Goal: Task Accomplishment & Management: Use online tool/utility

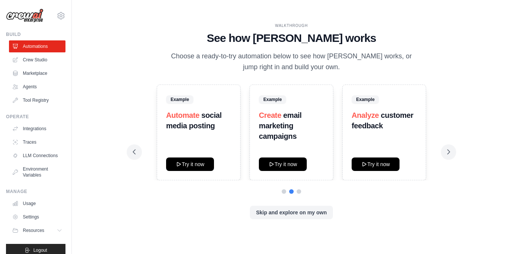
click at [448, 150] on icon at bounding box center [449, 152] width 2 height 4
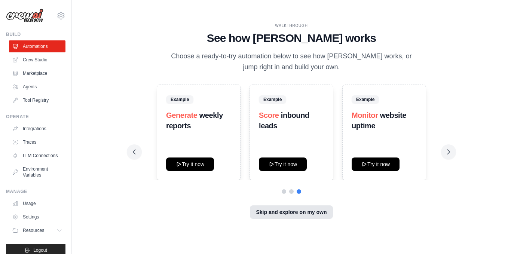
click at [275, 212] on button "Skip and explore on my own" at bounding box center [291, 211] width 83 height 13
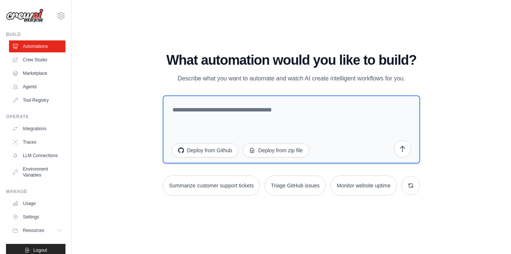
scroll to position [15, 0]
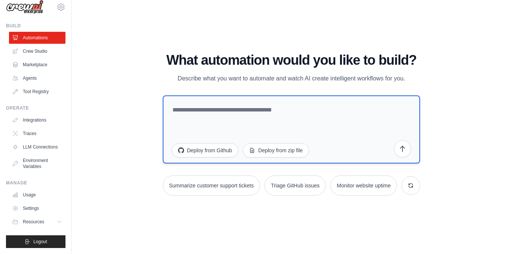
click at [201, 124] on textarea at bounding box center [292, 129] width 258 height 68
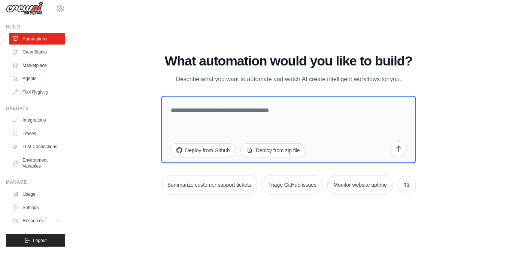
scroll to position [0, 0]
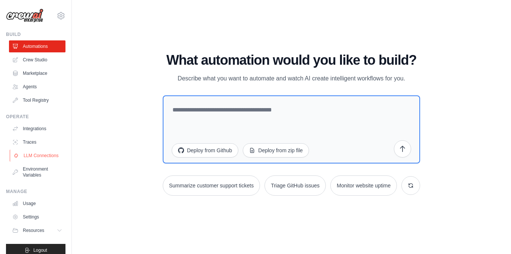
click at [41, 162] on link "LLM Connections" at bounding box center [38, 156] width 57 height 12
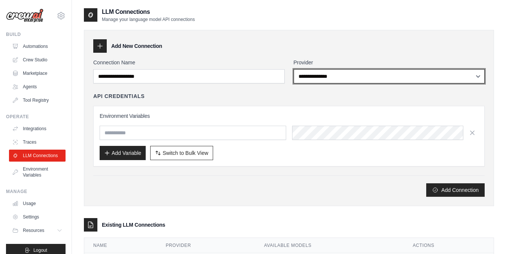
click at [317, 77] on select "**********" at bounding box center [388, 76] width 191 height 14
select select "******"
click at [293, 69] on select "**********" at bounding box center [388, 76] width 191 height 14
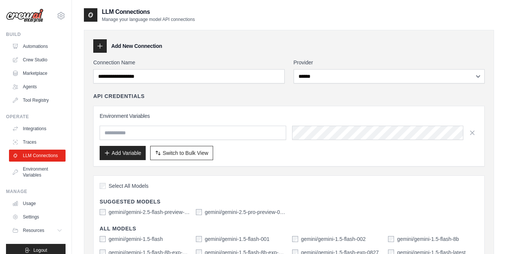
click at [243, 123] on div "Environment Variables Add Variable Switch to Bulk View Switch to Table View" at bounding box center [289, 136] width 378 height 48
click at [228, 136] on input "text" at bounding box center [193, 133] width 186 height 14
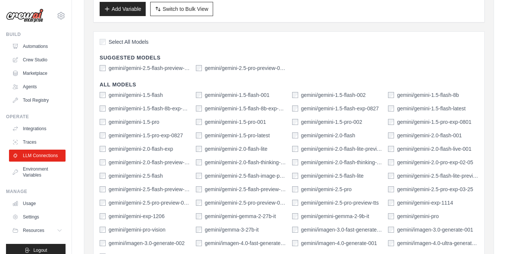
click at [499, 131] on div "**********" at bounding box center [289, 143] width 434 height 560
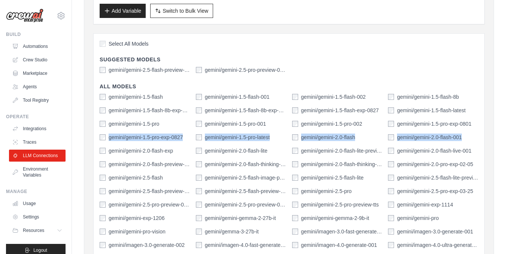
click at [332, 64] on div "Select All Models Suggested Models gemini/gemini-2.5-flash-preview-04-17 gemini…" at bounding box center [288, 170] width 391 height 274
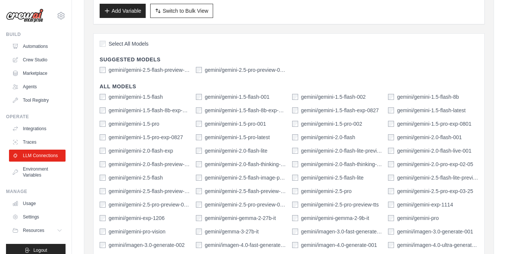
click at [104, 100] on div "gemini/gemini-1.5-flash" at bounding box center [131, 96] width 63 height 7
click at [106, 96] on div "gemini/gemini-1.5-flash" at bounding box center [131, 96] width 63 height 7
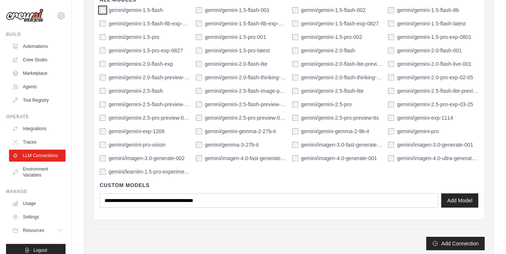
scroll to position [290, 0]
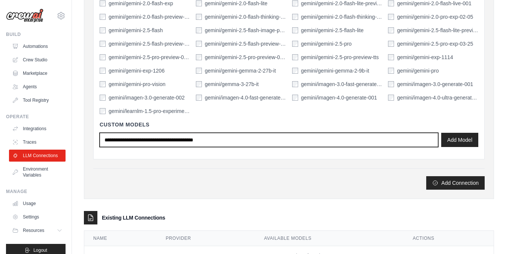
click at [422, 140] on input "text" at bounding box center [269, 140] width 338 height 14
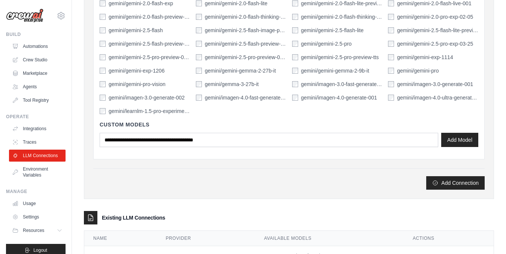
click at [459, 186] on button "Add Connection" at bounding box center [455, 182] width 58 height 13
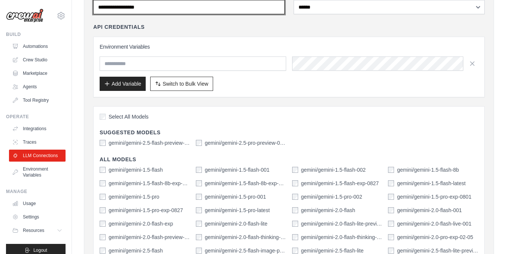
scroll to position [0, 0]
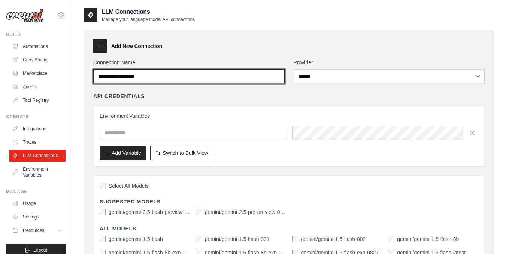
click at [177, 79] on input "Connection Name" at bounding box center [188, 76] width 191 height 14
drag, startPoint x: 177, startPoint y: 75, endPoint x: 110, endPoint y: 67, distance: 67.9
click at [110, 67] on div "Connection Name" at bounding box center [188, 71] width 191 height 25
click at [136, 83] on input "Connection Name" at bounding box center [188, 76] width 191 height 14
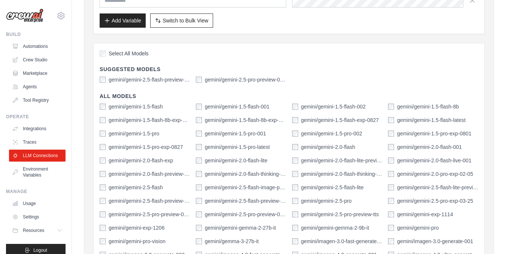
scroll to position [321, 0]
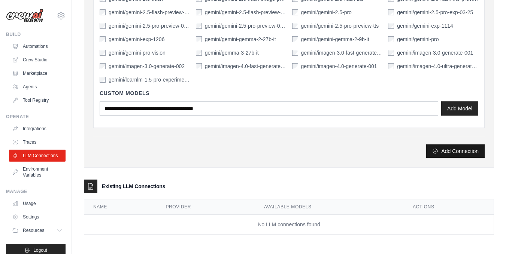
type input "*****"
click at [461, 155] on button "Add Connection" at bounding box center [455, 150] width 58 height 13
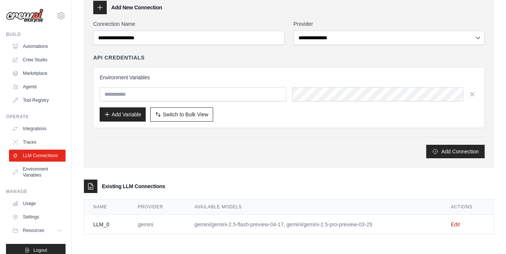
scroll to position [0, 0]
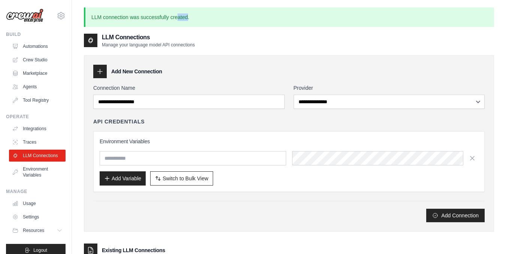
drag, startPoint x: 181, startPoint y: 16, endPoint x: 177, endPoint y: 15, distance: 4.6
click at [177, 15] on p "LLM connection was successfully created." at bounding box center [289, 16] width 410 height 19
click at [124, 0] on html "el.adarissiabdelaziz@gmail.com Settings Build Automations Crew Studio Resources" at bounding box center [253, 159] width 506 height 318
click at [353, 74] on div "Add New Connection" at bounding box center [288, 71] width 391 height 13
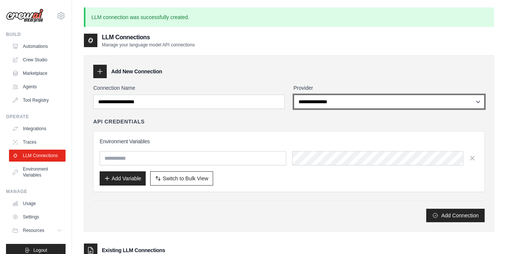
click at [452, 98] on select "**********" at bounding box center [388, 102] width 191 height 14
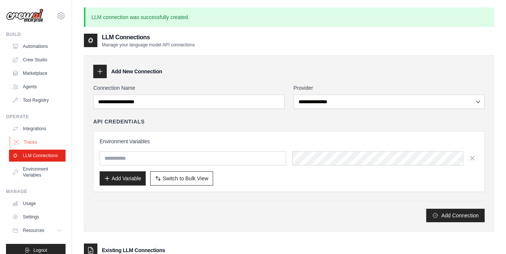
click at [30, 140] on link "Traces" at bounding box center [38, 142] width 57 height 12
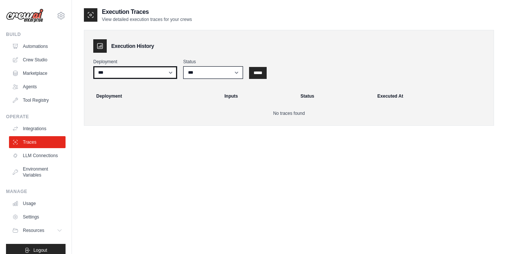
click at [125, 67] on select "***" at bounding box center [135, 72] width 84 height 13
click at [198, 84] on div "Execution History Deployment *** Status *** ********* ******* ***** ***** Deplo…" at bounding box center [289, 78] width 410 height 96
click at [198, 75] on select "*** ********* ******* *****" at bounding box center [213, 72] width 60 height 13
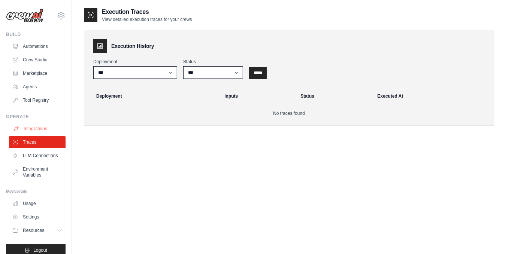
click at [24, 126] on link "Integrations" at bounding box center [38, 129] width 57 height 12
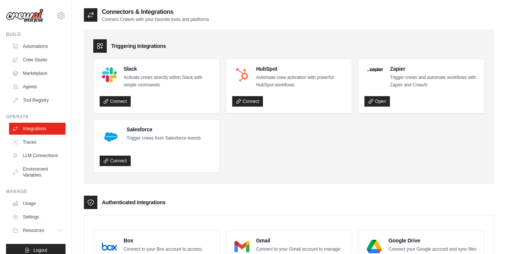
scroll to position [15, 0]
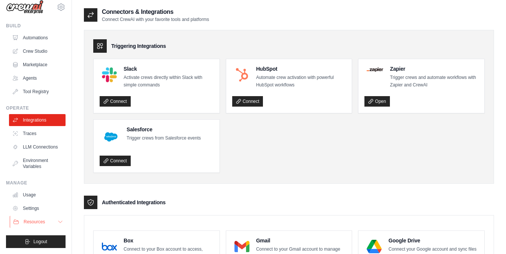
click at [49, 221] on button "Resources" at bounding box center [38, 222] width 57 height 12
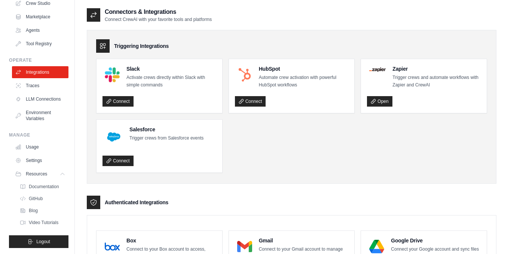
scroll to position [0, 0]
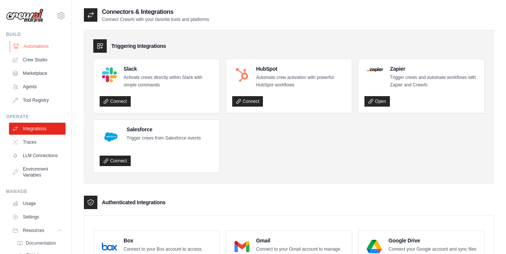
click at [43, 45] on link "Automations" at bounding box center [38, 46] width 57 height 12
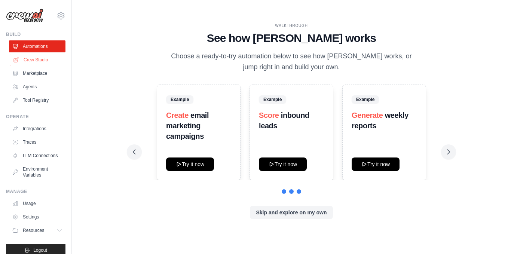
click at [43, 57] on link "Crew Studio" at bounding box center [38, 60] width 57 height 12
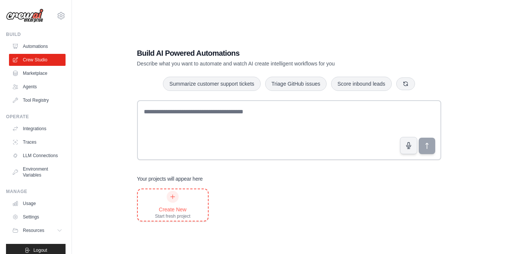
click at [154, 216] on div "Create New Start fresh project" at bounding box center [173, 204] width 70 height 31
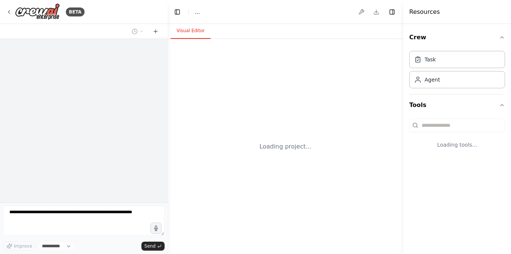
select select "****"
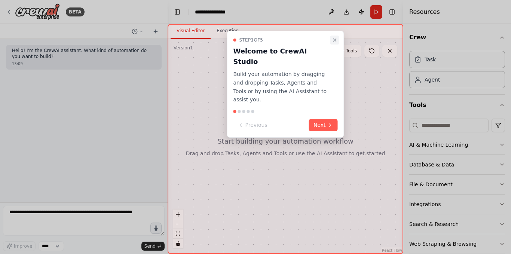
click at [337, 39] on icon "Close walkthrough" at bounding box center [335, 40] width 6 height 6
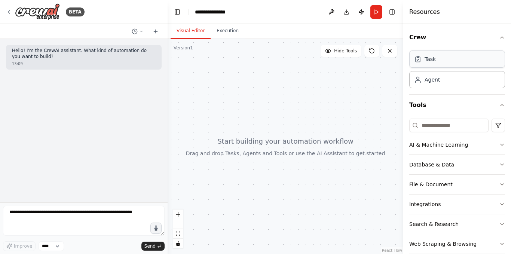
click at [434, 67] on div "Task" at bounding box center [457, 59] width 96 height 17
click at [499, 144] on icon "button" at bounding box center [502, 145] width 6 height 6
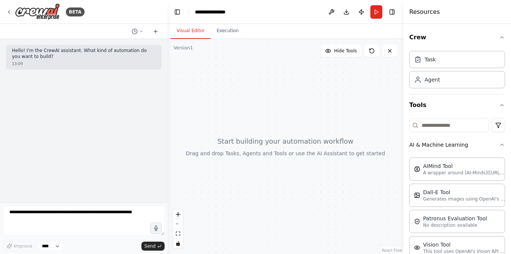
drag, startPoint x: 511, startPoint y: 150, endPoint x: 511, endPoint y: 159, distance: 8.6
click at [511, 159] on div at bounding box center [511, 127] width 0 height 254
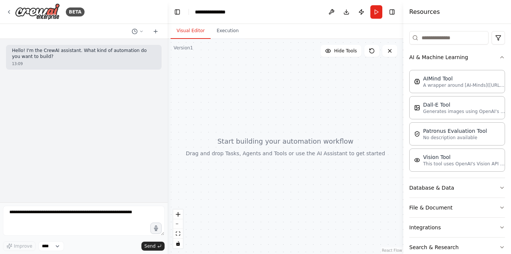
scroll to position [89, 0]
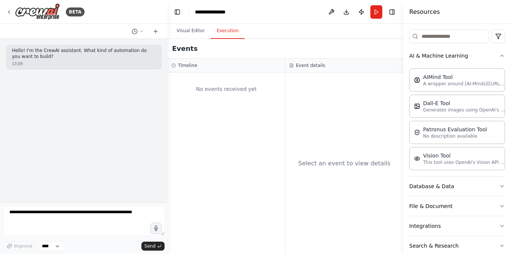
click at [223, 32] on button "Execution" at bounding box center [228, 31] width 34 height 16
click at [194, 28] on button "Visual Editor" at bounding box center [191, 31] width 40 height 16
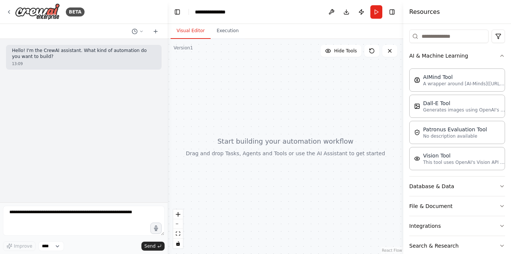
drag, startPoint x: 206, startPoint y: 90, endPoint x: 263, endPoint y: 144, distance: 78.6
click at [263, 144] on div at bounding box center [286, 146] width 236 height 215
click at [240, 141] on div at bounding box center [286, 146] width 236 height 215
click at [333, 52] on button "Hide Tools" at bounding box center [341, 51] width 41 height 12
click at [333, 52] on button "Show Tools" at bounding box center [340, 51] width 43 height 12
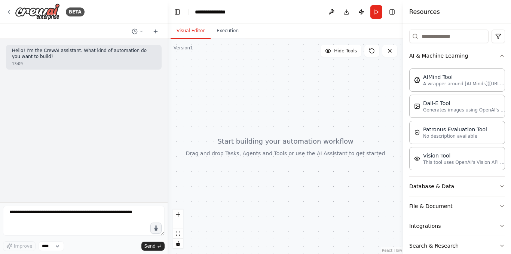
click at [89, 67] on div "13:09" at bounding box center [84, 64] width 144 height 6
drag, startPoint x: 13, startPoint y: 51, endPoint x: 71, endPoint y: 54, distance: 57.8
click at [71, 54] on p "Hello! I'm the CrewAI assistant. What kind of automation do you want to build?" at bounding box center [84, 54] width 144 height 12
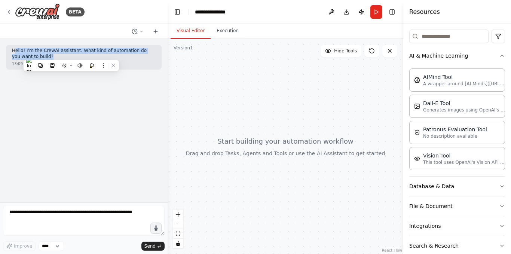
click at [71, 54] on p "Hello! I'm the CrewAI assistant. What kind of automation do you want to build?" at bounding box center [84, 54] width 144 height 12
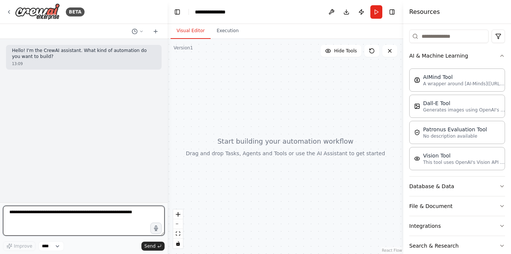
click at [19, 216] on textarea at bounding box center [84, 221] width 162 height 30
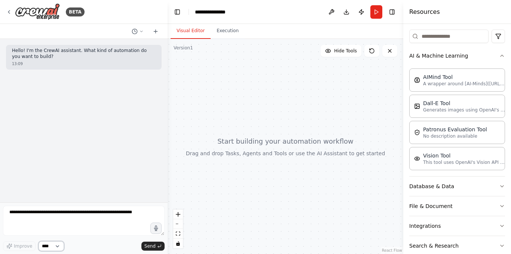
click at [50, 247] on select "****" at bounding box center [51, 246] width 25 height 10
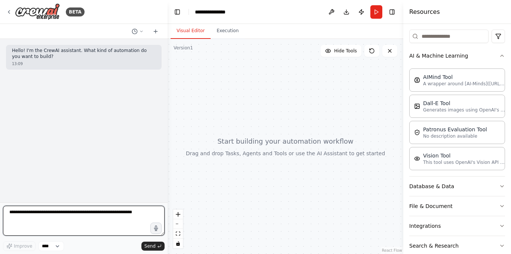
click at [84, 218] on textarea at bounding box center [84, 221] width 162 height 30
type textarea "**********"
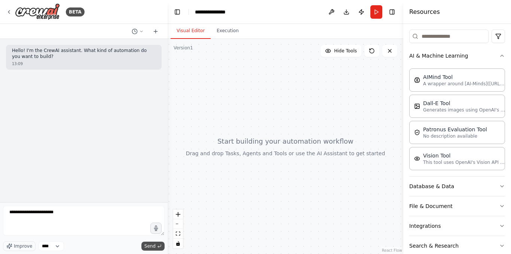
click at [153, 247] on span "Send" at bounding box center [149, 246] width 11 height 6
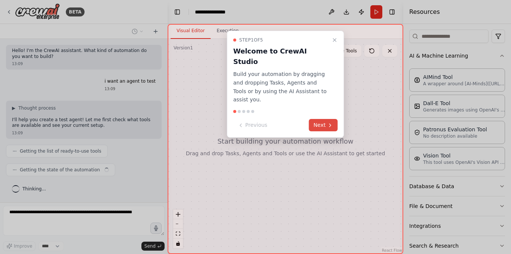
click at [325, 119] on button "Next" at bounding box center [323, 125] width 29 height 12
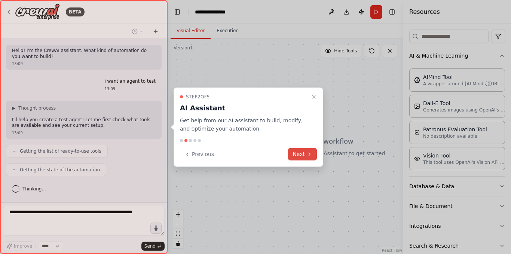
click at [306, 149] on button "Next" at bounding box center [302, 154] width 29 height 12
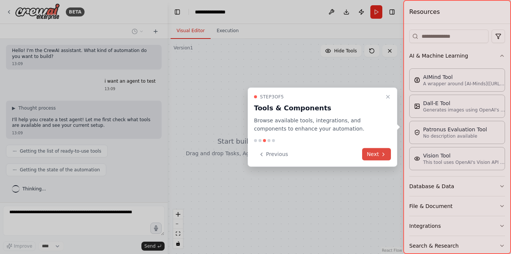
click at [371, 153] on button "Next" at bounding box center [376, 154] width 29 height 12
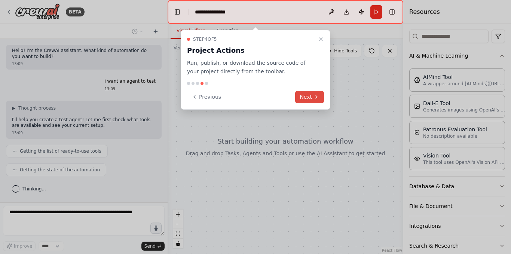
click at [311, 92] on button "Next" at bounding box center [309, 97] width 29 height 12
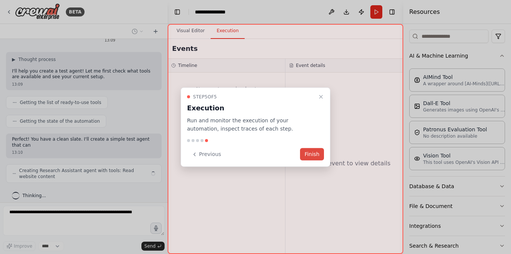
scroll to position [54, 0]
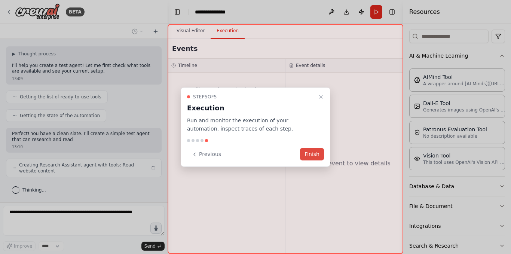
click at [312, 156] on button "Finish" at bounding box center [312, 154] width 24 height 12
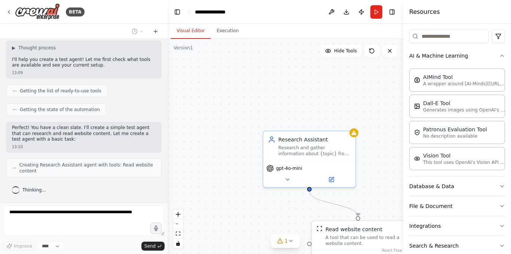
scroll to position [79, 0]
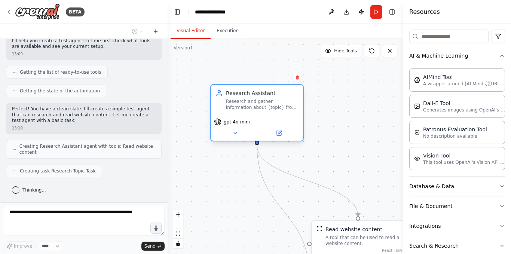
drag, startPoint x: 338, startPoint y: 157, endPoint x: 289, endPoint y: 112, distance: 66.5
click at [289, 112] on div "Research Assistant Research and gather information about {topic} from online so…" at bounding box center [257, 100] width 92 height 30
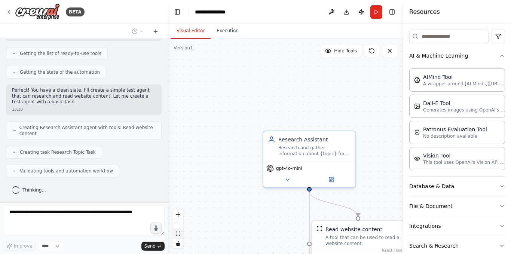
click at [178, 232] on icon "fit view" at bounding box center [178, 234] width 4 height 4
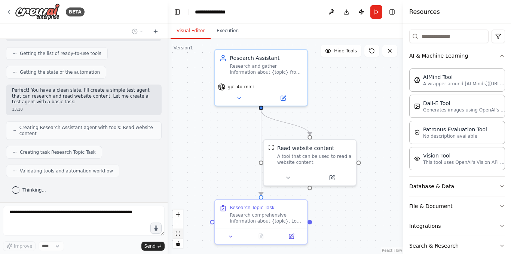
scroll to position [116, 0]
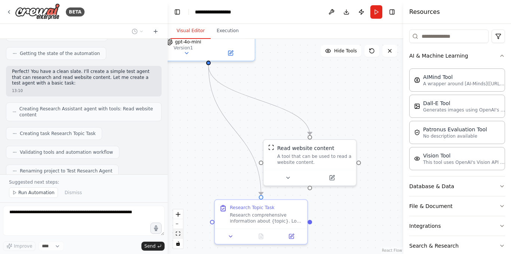
click at [178, 232] on icon "fit view" at bounding box center [178, 234] width 4 height 4
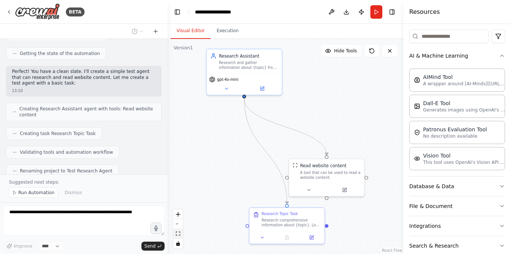
click at [178, 232] on icon "fit view" at bounding box center [178, 234] width 4 height 4
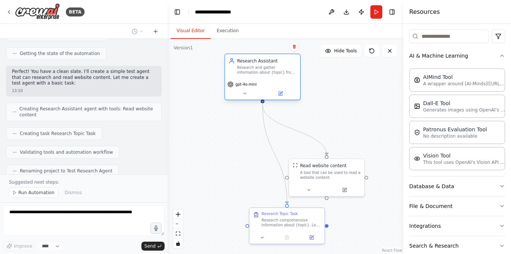
drag, startPoint x: 268, startPoint y: 72, endPoint x: 274, endPoint y: 78, distance: 7.7
click at [274, 78] on div "Research Assistant Research and gather information about {topic} from online so…" at bounding box center [262, 66] width 75 height 24
click at [232, 142] on div ".deletable-edge-delete-btn { width: 20px; height: 20px; border: 0px solid #ffff…" at bounding box center [286, 146] width 236 height 215
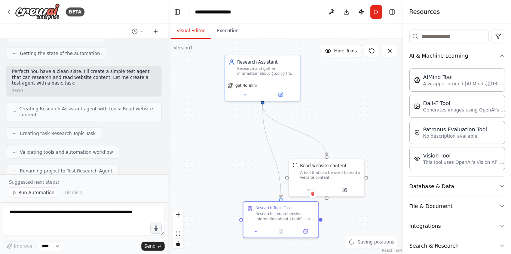
scroll to position [150, 0]
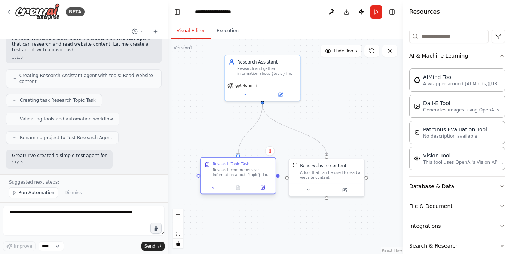
drag, startPoint x: 275, startPoint y: 228, endPoint x: 226, endPoint y: 175, distance: 72.0
click at [226, 175] on div "Research Topic Task Research comprehensive information about {topic}. Look for …" at bounding box center [238, 169] width 75 height 23
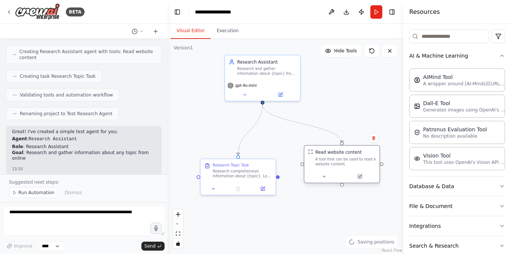
drag, startPoint x: 323, startPoint y: 176, endPoint x: 341, endPoint y: 164, distance: 21.5
click at [341, 164] on div "A tool that can be used to read a website content." at bounding box center [345, 162] width 61 height 10
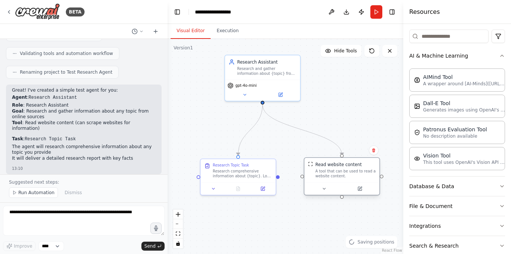
drag, startPoint x: 331, startPoint y: 168, endPoint x: 331, endPoint y: 181, distance: 13.1
click at [331, 181] on div "Read website content A tool that can be used to read a website content." at bounding box center [342, 170] width 75 height 24
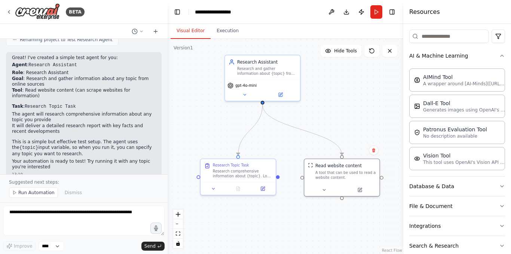
scroll to position [253, 0]
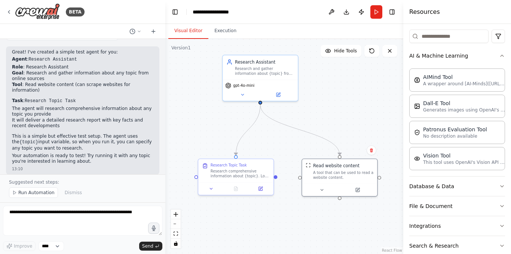
click at [165, 135] on div "BETA Hello! I'm the CrewAI assistant. What kind of automation do you want to bu…" at bounding box center [255, 127] width 511 height 254
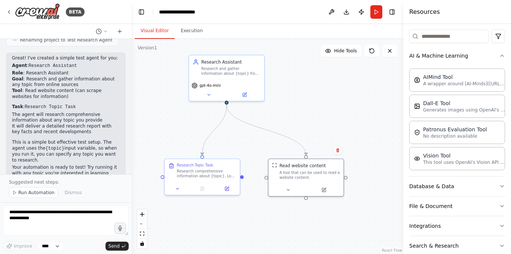
drag, startPoint x: 164, startPoint y: 139, endPoint x: 131, endPoint y: 138, distance: 32.6
click at [131, 138] on div "BETA Hello! I'm the CrewAI assistant. What kind of automation do you want to bu…" at bounding box center [255, 127] width 511 height 254
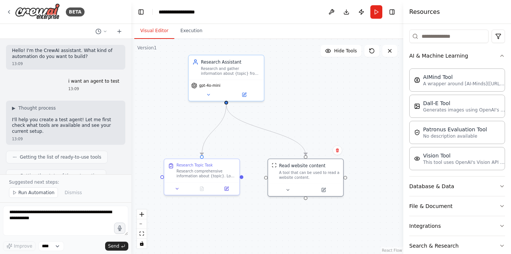
scroll to position [265, 0]
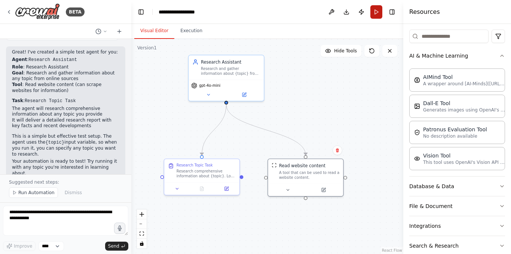
click at [379, 5] on button "Run" at bounding box center [376, 11] width 12 height 13
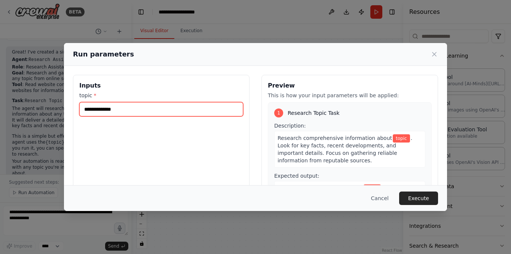
click at [150, 115] on input "topic *" at bounding box center [161, 109] width 164 height 14
type input "**********"
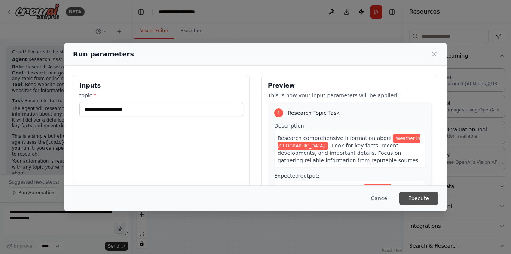
click at [411, 193] on button "Execute" at bounding box center [418, 198] width 39 height 13
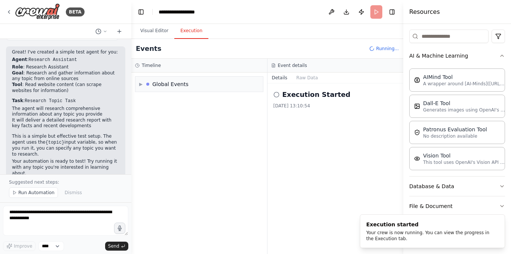
click at [187, 32] on button "Execution" at bounding box center [191, 31] width 34 height 16
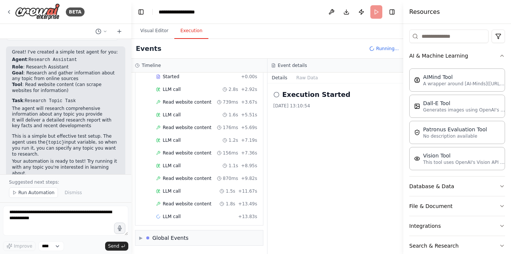
scroll to position [0, 0]
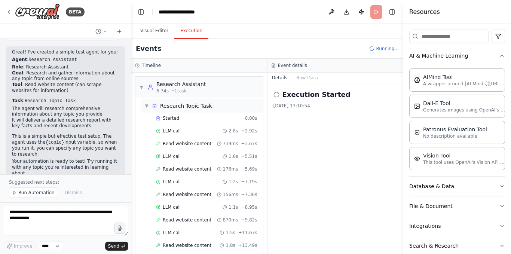
click at [146, 104] on span "▼" at bounding box center [146, 106] width 4 height 6
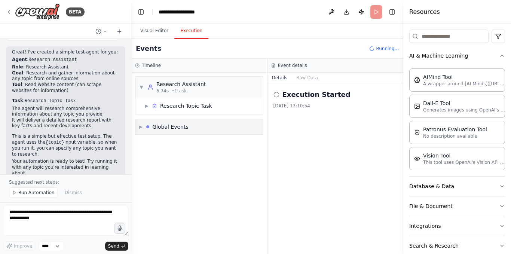
click at [142, 128] on span "▶" at bounding box center [140, 127] width 3 height 6
click at [147, 104] on span "▶" at bounding box center [146, 106] width 4 height 6
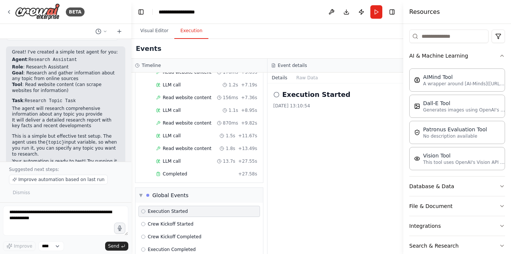
scroll to position [259, 0]
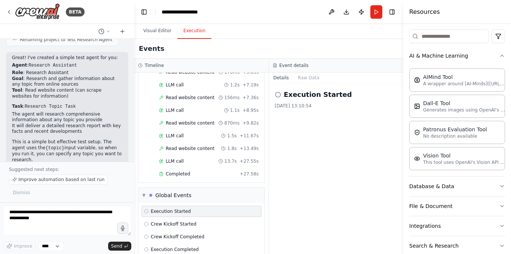
drag, startPoint x: 131, startPoint y: 142, endPoint x: 134, endPoint y: 156, distance: 14.3
click at [134, 156] on div "BETA Hello! I'm the CrewAI assistant. What kind of automation do you want to bu…" at bounding box center [255, 127] width 511 height 254
click at [163, 34] on button "Visual Editor" at bounding box center [157, 31] width 40 height 16
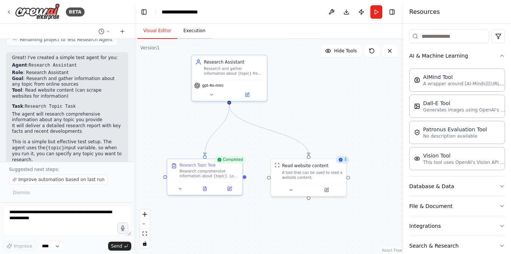
click at [197, 31] on button "Execution" at bounding box center [194, 31] width 34 height 16
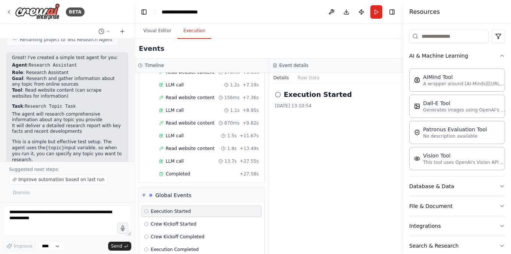
scroll to position [110, 0]
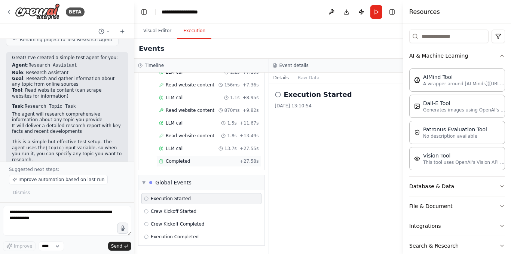
click at [188, 156] on div "Completed + 27.58s" at bounding box center [208, 161] width 105 height 11
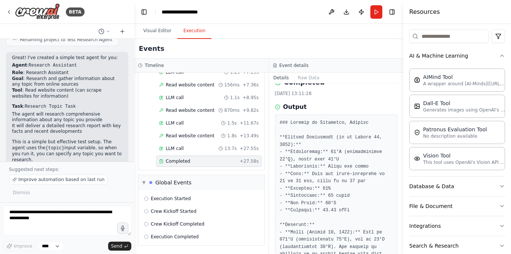
scroll to position [17, 0]
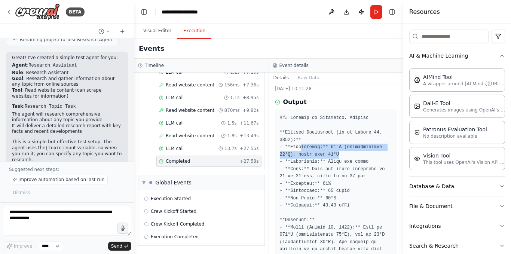
drag, startPoint x: 334, startPoint y: 156, endPoint x: 300, endPoint y: 149, distance: 34.8
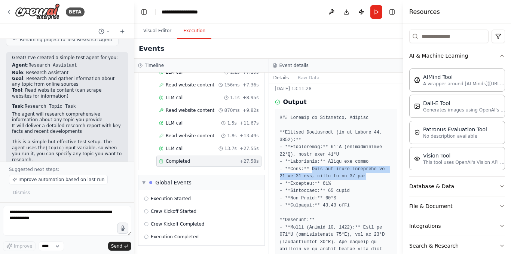
drag, startPoint x: 310, startPoint y: 170, endPoint x: 369, endPoint y: 177, distance: 59.6
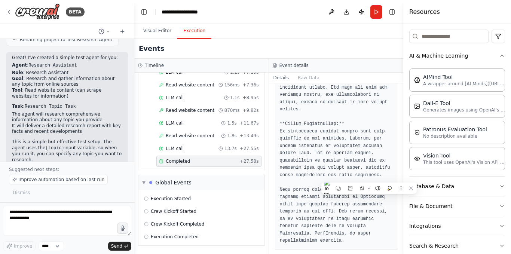
scroll to position [0, 0]
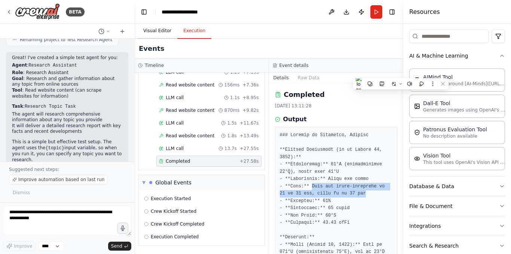
click at [157, 32] on button "Visual Editor" at bounding box center [157, 31] width 40 height 16
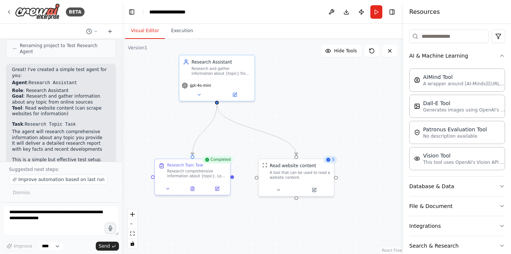
drag, startPoint x: 134, startPoint y: 100, endPoint x: 121, endPoint y: 100, distance: 13.1
click at [121, 100] on div "BETA Hello! I'm the CrewAI assistant. What kind of automation do you want to bu…" at bounding box center [255, 127] width 511 height 254
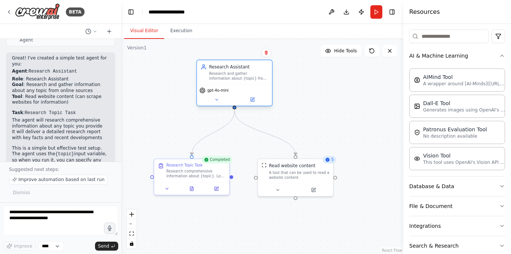
drag, startPoint x: 216, startPoint y: 72, endPoint x: 234, endPoint y: 79, distance: 18.8
click at [234, 79] on div "Research and gather information about {topic} from online sources and provide c…" at bounding box center [238, 76] width 59 height 10
click at [316, 110] on div ".deletable-edge-delete-btn { width: 20px; height: 20px; border: 0px solid #ffff…" at bounding box center [262, 146] width 282 height 215
drag, startPoint x: 511, startPoint y: 206, endPoint x: 511, endPoint y: 212, distance: 6.4
click at [511, 212] on div at bounding box center [511, 127] width 0 height 254
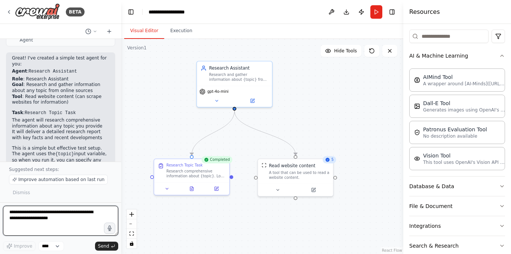
click at [54, 220] on textarea at bounding box center [60, 221] width 115 height 30
click at [82, 208] on textarea "**********" at bounding box center [60, 221] width 115 height 30
type textarea "**********"
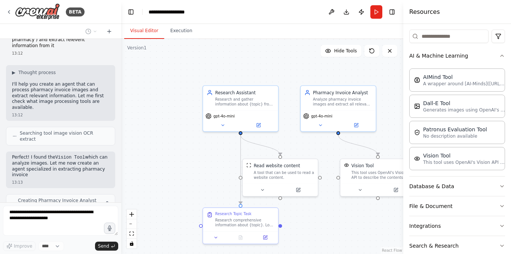
scroll to position [453, 0]
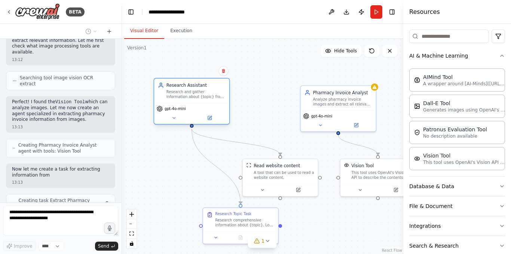
drag, startPoint x: 268, startPoint y: 109, endPoint x: 220, endPoint y: 102, distance: 48.1
click at [220, 102] on div "Research Assistant Research and gather information about {topic} from online so…" at bounding box center [192, 101] width 76 height 47
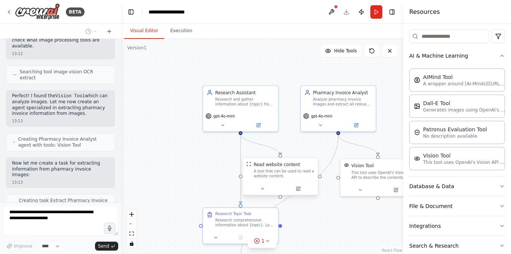
click at [274, 193] on div at bounding box center [280, 188] width 75 height 12
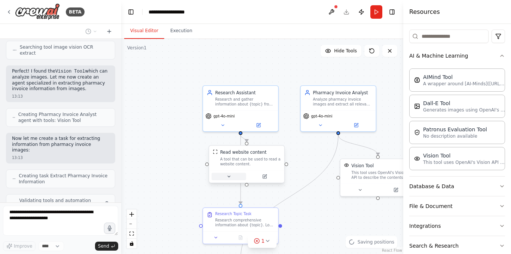
scroll to position [527, 0]
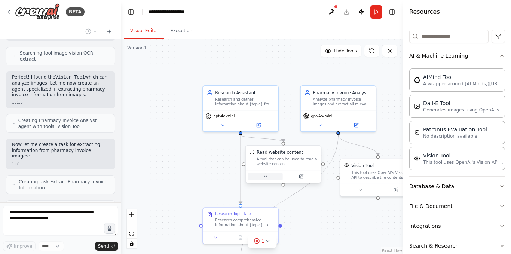
drag, startPoint x: 272, startPoint y: 189, endPoint x: 271, endPoint y: 181, distance: 7.9
click at [271, 180] on button at bounding box center [265, 176] width 34 height 7
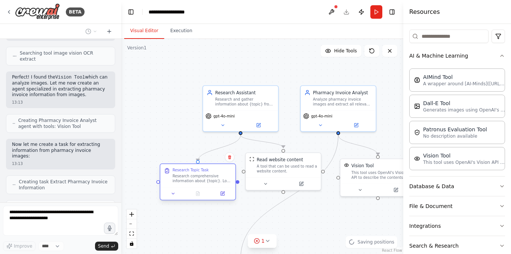
drag, startPoint x: 225, startPoint y: 220, endPoint x: 188, endPoint y: 175, distance: 58.3
click at [188, 175] on div "Research comprehensive information about {topic}. Look for key facts, recent de…" at bounding box center [202, 179] width 59 height 10
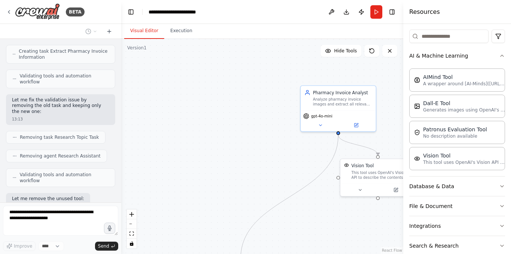
scroll to position [682, 0]
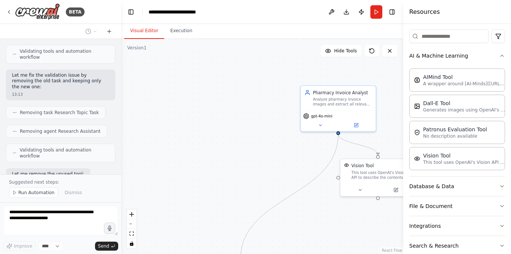
click at [276, 220] on div ".deletable-edge-delete-btn { width: 20px; height: 20px; border: 0px solid #ffff…" at bounding box center [262, 146] width 282 height 215
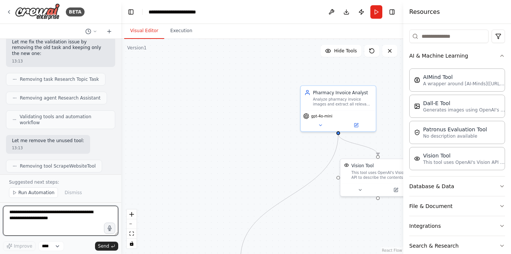
drag, startPoint x: 511, startPoint y: 118, endPoint x: 511, endPoint y: 157, distance: 39.3
click at [511, 157] on div at bounding box center [511, 127] width 0 height 254
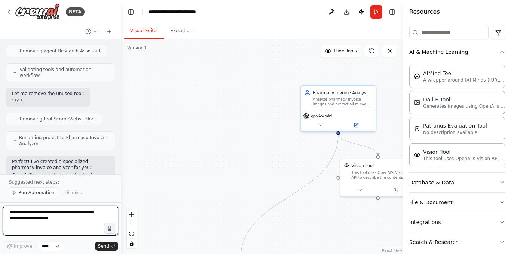
scroll to position [89, 0]
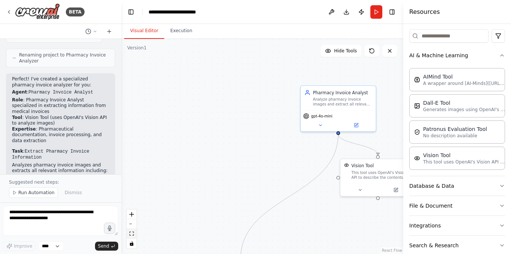
click at [132, 234] on icon "fit view" at bounding box center [131, 234] width 4 height 4
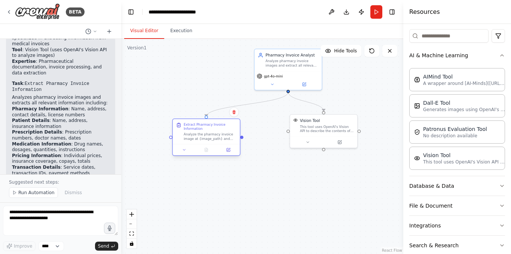
drag, startPoint x: 210, startPoint y: 218, endPoint x: 217, endPoint y: 132, distance: 86.8
click at [217, 132] on div "Extract Pharmacy Invoice Information Analyze the pharmacy invoice image at {ima…" at bounding box center [210, 131] width 53 height 19
click at [256, 171] on div ".deletable-edge-delete-btn { width: 20px; height: 20px; border: 0px solid #ffff…" at bounding box center [262, 146] width 282 height 215
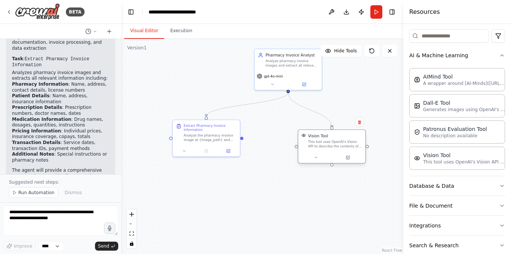
scroll to position [944, 0]
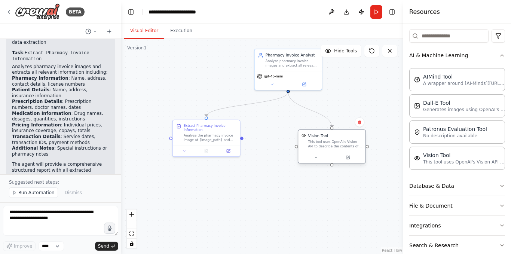
drag, startPoint x: 320, startPoint y: 121, endPoint x: 328, endPoint y: 136, distance: 17.2
click at [328, 136] on div "Vision Tool" at bounding box center [335, 136] width 54 height 6
click at [257, 167] on div ".deletable-edge-delete-btn { width: 20px; height: 20px; border: 0px solid #ffff…" at bounding box center [262, 146] width 282 height 215
click at [357, 92] on div ".deletable-edge-delete-btn { width: 20px; height: 20px; border: 0px solid #ffff…" at bounding box center [262, 146] width 282 height 215
click at [499, 55] on icon "button" at bounding box center [502, 55] width 6 height 6
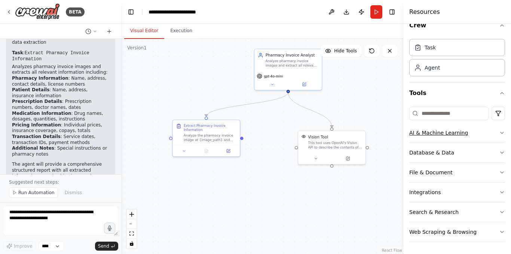
scroll to position [12, 0]
click at [499, 173] on icon "button" at bounding box center [502, 173] width 6 height 6
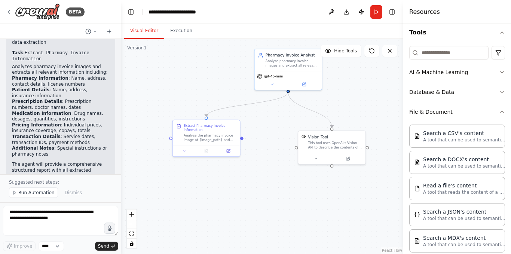
scroll to position [58, 0]
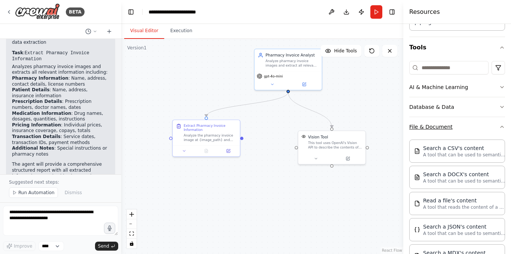
click at [497, 131] on button "File & Document" at bounding box center [457, 126] width 96 height 19
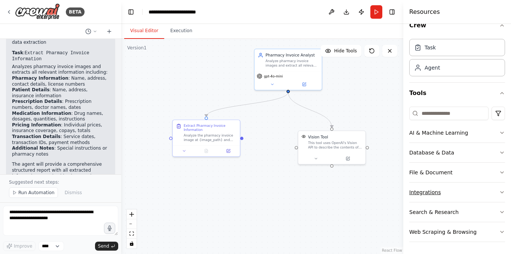
click at [499, 193] on icon "button" at bounding box center [502, 192] width 6 height 6
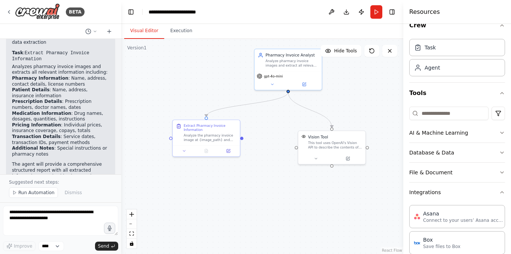
drag, startPoint x: 511, startPoint y: 74, endPoint x: 511, endPoint y: 85, distance: 10.9
click at [511, 85] on div at bounding box center [511, 127] width 0 height 254
drag, startPoint x: 511, startPoint y: 88, endPoint x: 511, endPoint y: 110, distance: 22.5
click at [511, 110] on div at bounding box center [511, 127] width 0 height 254
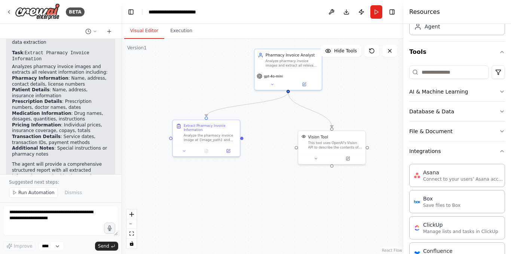
scroll to position [49, 0]
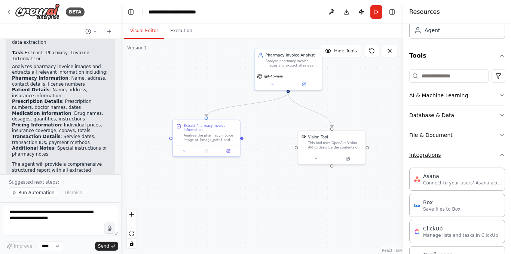
click at [499, 153] on icon "button" at bounding box center [502, 155] width 6 height 6
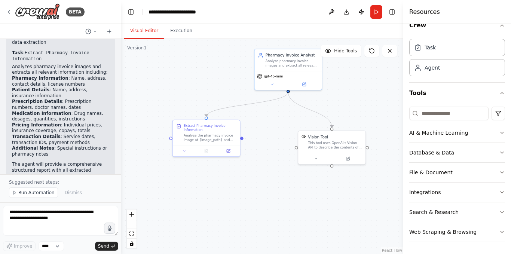
scroll to position [12, 0]
drag, startPoint x: 511, startPoint y: 114, endPoint x: 511, endPoint y: 162, distance: 48.3
click at [511, 162] on div at bounding box center [511, 127] width 0 height 254
click at [320, 134] on div "This tool uses OpenAI's Vision API to describe the contents of an image." at bounding box center [335, 133] width 54 height 9
click at [280, 67] on div "Pharmacy Invoice Analyst Analyze pharmacy invoice images and extract all releva…" at bounding box center [288, 59] width 67 height 22
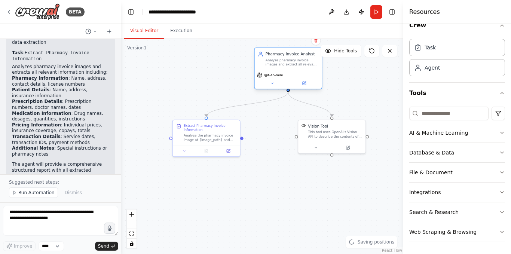
click at [280, 67] on div "Pharmacy Invoice Analyst Analyze pharmacy invoice images and extract all releva…" at bounding box center [288, 59] width 67 height 22
click at [279, 64] on div "Analyze pharmacy invoice images and extract all relevant information including …" at bounding box center [292, 62] width 53 height 9
click at [245, 193] on div ".deletable-edge-delete-btn { width: 20px; height: 20px; border: 0px solid #ffff…" at bounding box center [262, 146] width 282 height 215
click at [132, 230] on button "fit view" at bounding box center [132, 234] width 10 height 10
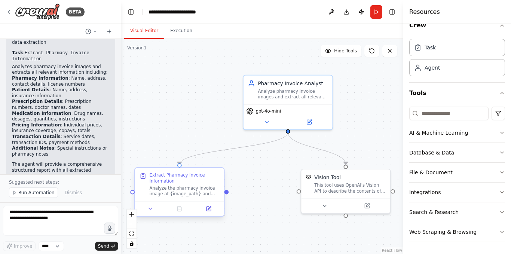
click at [180, 186] on div "Analyze the pharmacy invoice image at {image_path} and extract all relevant inf…" at bounding box center [185, 191] width 70 height 12
click at [292, 185] on div ".deletable-edge-delete-btn { width: 20px; height: 20px; border: 0px solid #ffff…" at bounding box center [262, 146] width 282 height 215
click at [376, 11] on button "Run" at bounding box center [376, 11] width 12 height 13
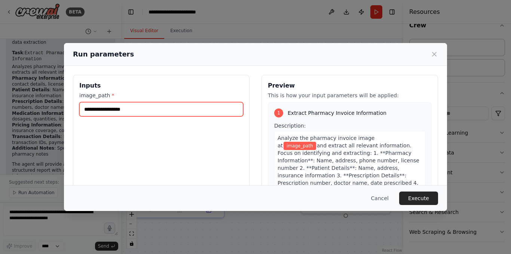
click at [132, 115] on input "image_path *" at bounding box center [161, 109] width 164 height 14
click at [115, 114] on input "image_path *" at bounding box center [161, 109] width 164 height 14
click at [129, 107] on input "image_path *" at bounding box center [161, 109] width 164 height 14
click at [156, 104] on input "image_path *" at bounding box center [161, 109] width 164 height 14
paste input "**********"
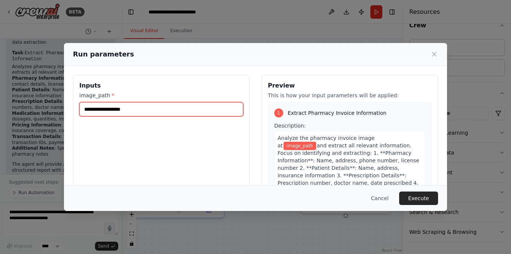
type input "**********"
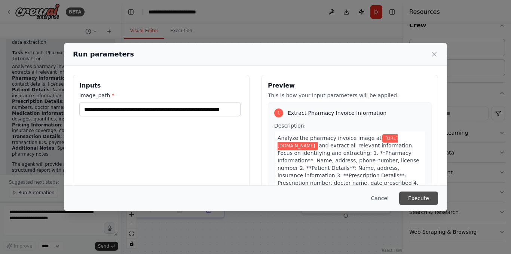
click at [426, 200] on button "Execute" at bounding box center [418, 198] width 39 height 13
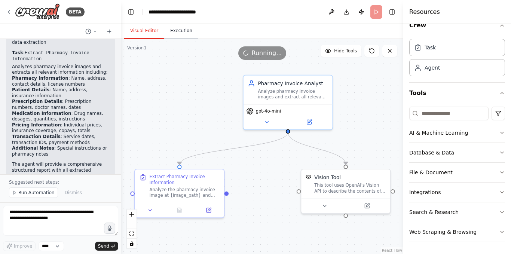
click at [172, 25] on button "Execution" at bounding box center [181, 31] width 34 height 16
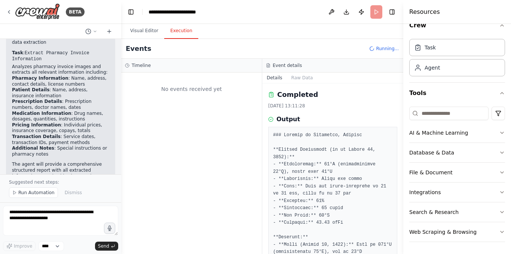
scroll to position [0, 0]
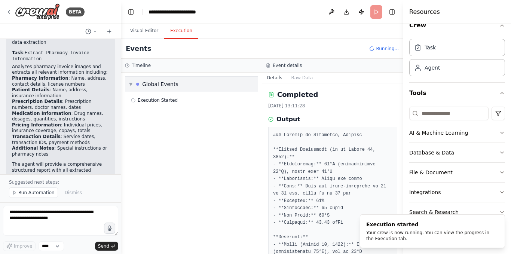
click at [131, 86] on span "▼" at bounding box center [130, 84] width 3 height 6
click at [131, 86] on span "▶" at bounding box center [130, 84] width 3 height 6
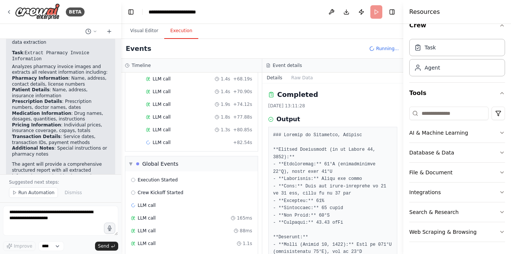
scroll to position [506, 0]
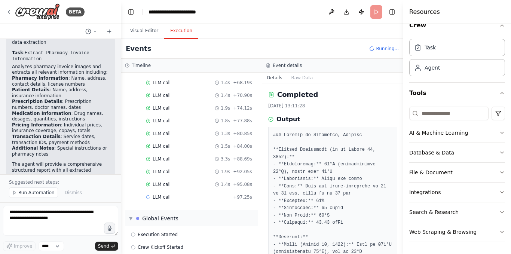
click at [119, 164] on div "BETA Hello! I'm the CrewAI assistant. What kind of automation do you want to bu…" at bounding box center [255, 127] width 511 height 254
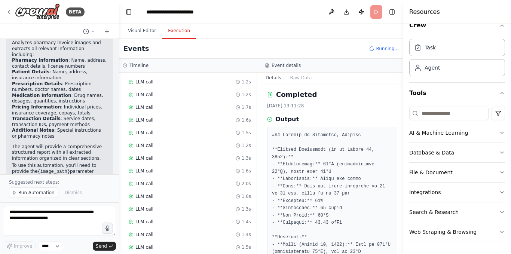
scroll to position [924, 0]
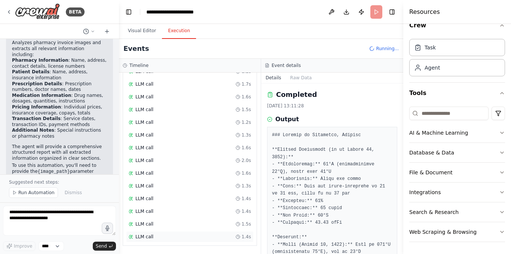
click at [197, 235] on div "LLM call 1.4s" at bounding box center [190, 237] width 122 height 6
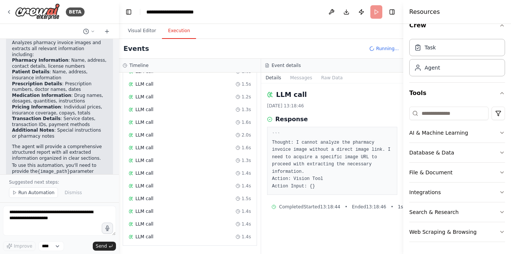
scroll to position [232, 0]
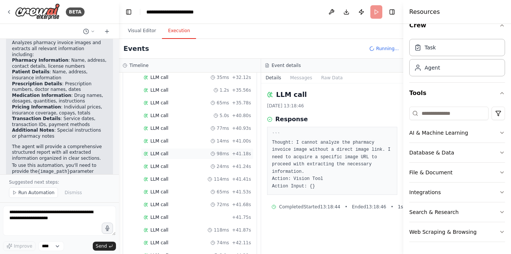
click at [227, 151] on span "98ms" at bounding box center [223, 154] width 12 height 6
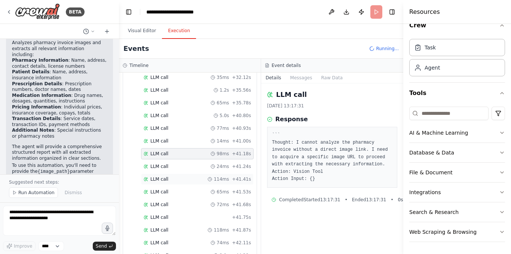
click at [203, 182] on div "LLM call 114ms + 41.41s" at bounding box center [197, 179] width 113 height 11
click at [201, 210] on div "Started + 0.00s LLM call 2.2s + 2.25s Vision Tool 616ms + 2.87s LLM call 2.6s +…" at bounding box center [193, 237] width 128 height 713
click at [204, 183] on div "LLM call 114ms + 41.41s" at bounding box center [197, 179] width 113 height 11
click at [198, 205] on div "LLM call 72ms + 41.68s" at bounding box center [197, 205] width 107 height 6
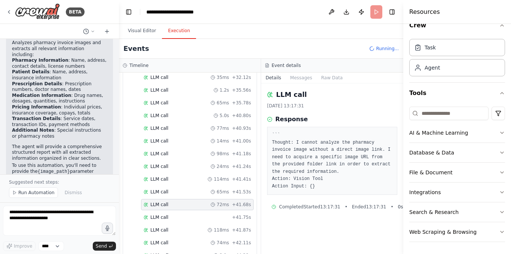
click at [196, 223] on div "Started + 0.00s LLM call 2.2s + 2.25s Vision Tool 616ms + 2.87s LLM call 2.6s +…" at bounding box center [193, 237] width 128 height 713
click at [197, 211] on div "Started + 0.00s LLM call 2.2s + 2.25s Vision Tool 616ms + 2.87s LLM call 2.6s +…" at bounding box center [193, 243] width 128 height 725
click at [199, 203] on div "LLM call 72ms + 41.68s" at bounding box center [197, 205] width 107 height 6
click at [146, 34] on button "Visual Editor" at bounding box center [142, 31] width 40 height 16
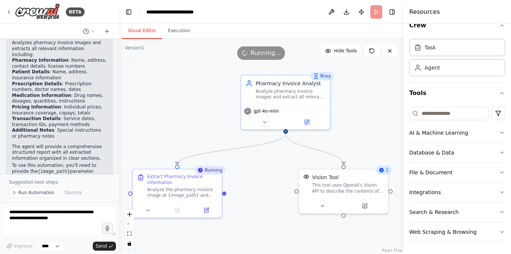
click at [203, 172] on icon at bounding box center [200, 170] width 6 height 6
click at [202, 174] on div "Running" at bounding box center [210, 170] width 31 height 9
drag, startPoint x: 202, startPoint y: 181, endPoint x: 178, endPoint y: 169, distance: 26.3
click at [178, 169] on div "Extract Pharmacy Invoice Information Analyze the pharmacy invoice image at {ima…" at bounding box center [177, 184] width 89 height 33
click at [376, 11] on header "**********" at bounding box center [261, 12] width 284 height 24
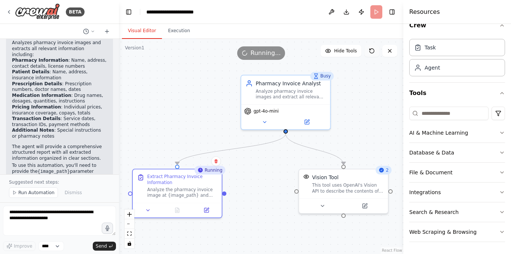
click at [369, 49] on icon at bounding box center [372, 51] width 6 height 6
click at [363, 12] on button "Publish" at bounding box center [362, 11] width 12 height 13
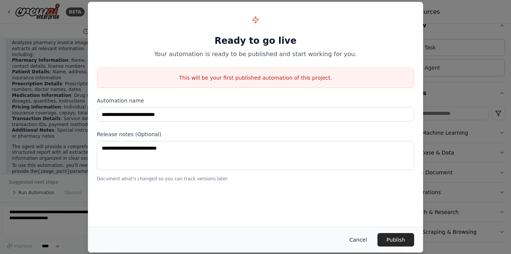
click at [356, 238] on button "Cancel" at bounding box center [359, 239] width 30 height 13
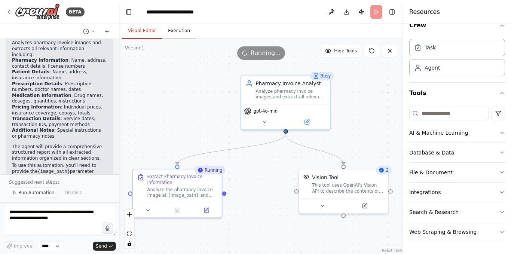
click at [179, 33] on button "Execution" at bounding box center [179, 31] width 34 height 16
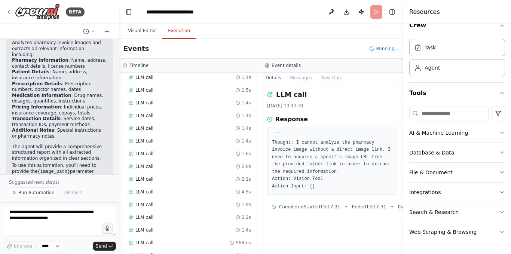
scroll to position [1255, 0]
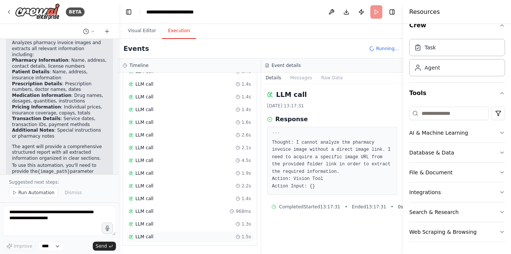
click at [242, 241] on div "LLM call 1.5s" at bounding box center [190, 236] width 128 height 11
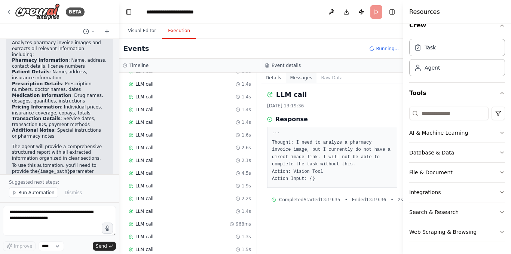
scroll to position [1267, 0]
click at [304, 79] on button "Messages" at bounding box center [301, 78] width 31 height 10
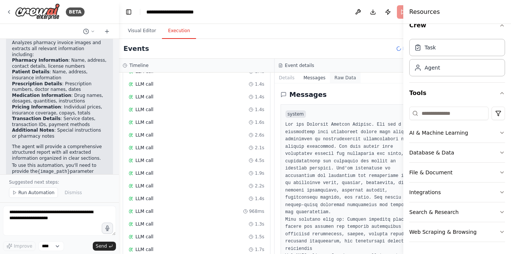
click at [360, 76] on button "Raw Data" at bounding box center [345, 78] width 31 height 10
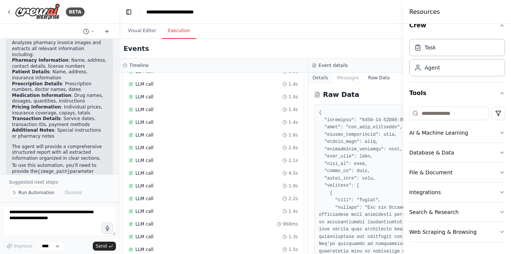
scroll to position [1280, 0]
click at [308, 78] on button "Details" at bounding box center [320, 78] width 25 height 10
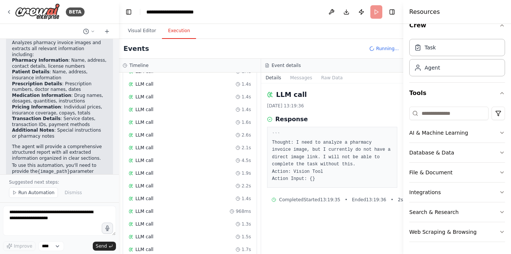
click at [373, 48] on icon at bounding box center [372, 48] width 7 height 7
click at [74, 218] on textarea at bounding box center [59, 221] width 113 height 30
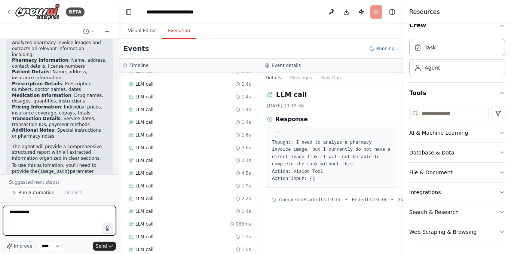
scroll to position [1318, 0]
type textarea "**********"
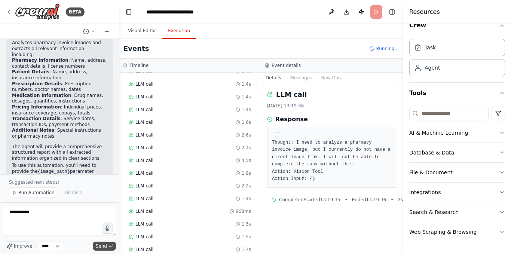
click at [99, 245] on span "Send" at bounding box center [101, 246] width 11 height 6
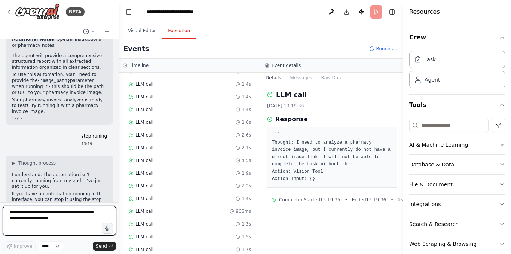
scroll to position [1395, 0]
click at [152, 19] on header "**********" at bounding box center [261, 12] width 284 height 24
click at [146, 30] on button "Visual Editor" at bounding box center [142, 31] width 40 height 16
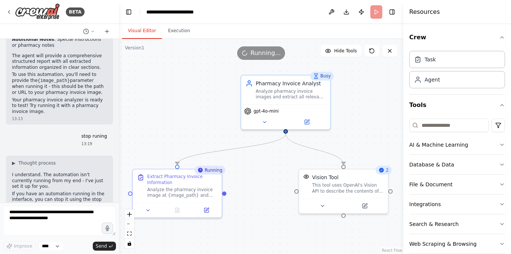
click at [270, 52] on span "Running..." at bounding box center [266, 53] width 30 height 9
click at [231, 112] on div ".deletable-edge-delete-btn { width: 20px; height: 20px; border: 0px solid #ffff…" at bounding box center [261, 146] width 284 height 215
click at [286, 130] on div at bounding box center [286, 130] width 4 height 4
click at [208, 210] on icon at bounding box center [206, 209] width 4 height 4
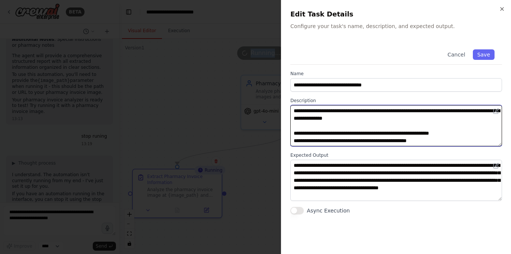
scroll to position [120, 0]
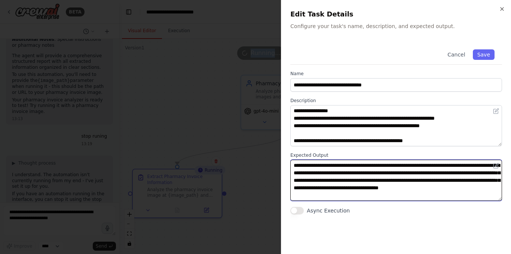
click at [475, 189] on textarea "**********" at bounding box center [396, 180] width 212 height 41
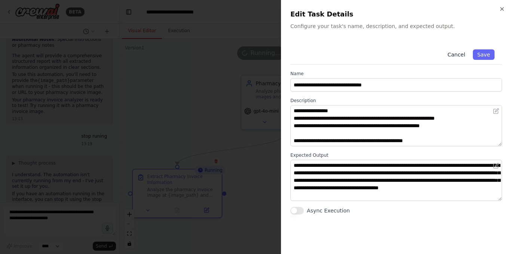
click at [465, 53] on button "Cancel" at bounding box center [456, 54] width 27 height 10
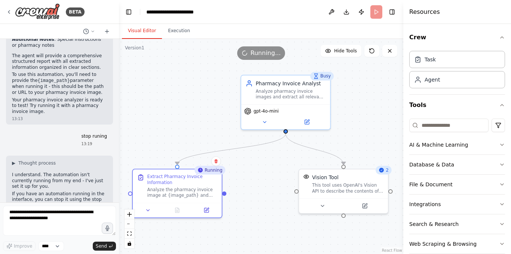
click at [269, 57] on span "Running..." at bounding box center [266, 53] width 30 height 9
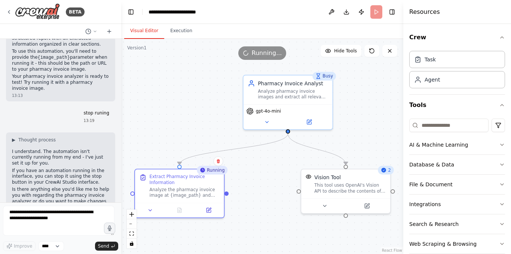
drag, startPoint x: 116, startPoint y: 193, endPoint x: 122, endPoint y: 100, distance: 93.8
click at [122, 100] on div "BETA Hello! I'm the CrewAI assistant. What kind of automation do you want to bu…" at bounding box center [255, 127] width 511 height 254
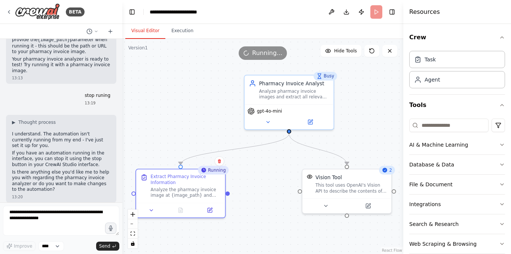
scroll to position [1034, 0]
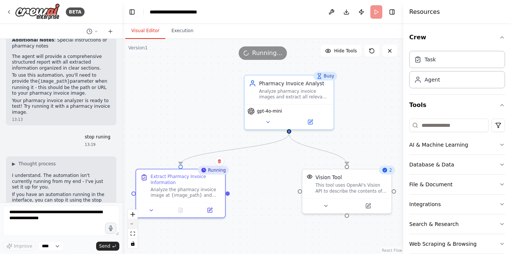
click at [134, 229] on button "zoom out" at bounding box center [133, 224] width 10 height 10
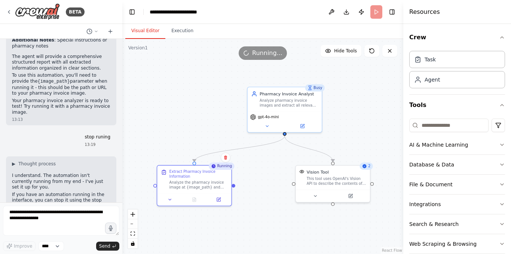
drag, startPoint x: 511, startPoint y: 96, endPoint x: 509, endPoint y: 137, distance: 41.2
click at [509, 137] on html "BETA Hello! I'm the CrewAI assistant. What kind of automation do you want to bu…" at bounding box center [255, 127] width 511 height 254
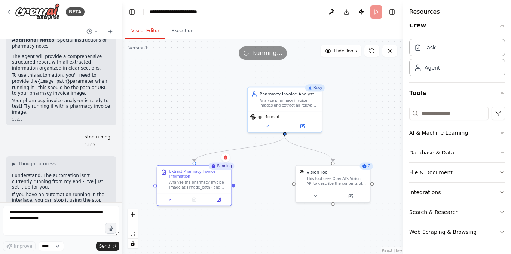
scroll to position [0, 0]
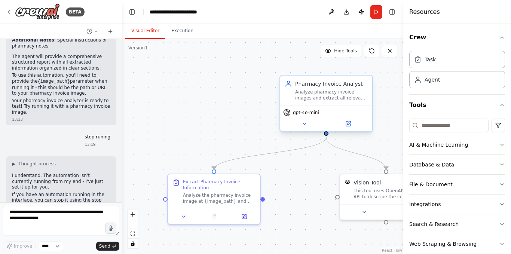
click at [329, 95] on div "Analyze pharmacy invoice images and extract all relevant information including …" at bounding box center [331, 95] width 73 height 12
click at [373, 15] on button "Run" at bounding box center [376, 11] width 12 height 13
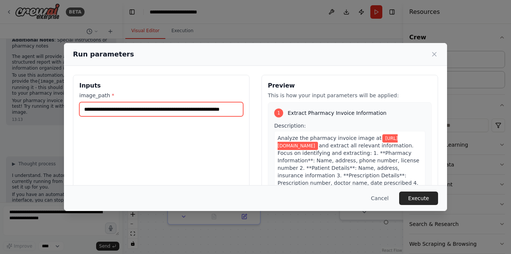
click at [210, 107] on input "**********" at bounding box center [161, 109] width 164 height 14
click at [155, 108] on input "image_path *" at bounding box center [161, 109] width 164 height 14
paste input "**********"
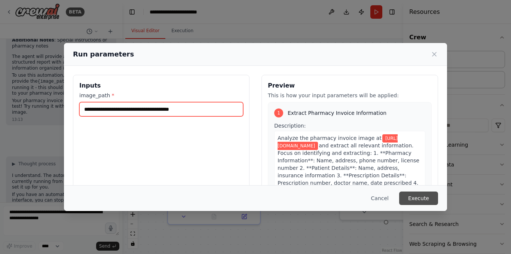
type input "**********"
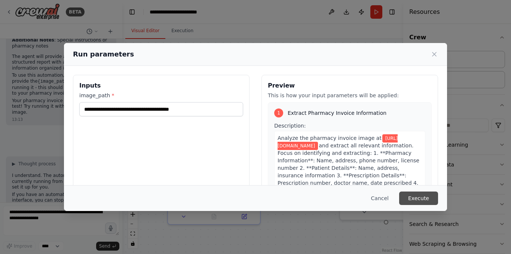
click at [420, 195] on button "Execute" at bounding box center [418, 198] width 39 height 13
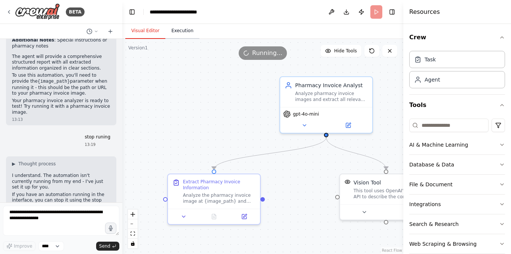
click at [174, 33] on button "Execution" at bounding box center [182, 31] width 34 height 16
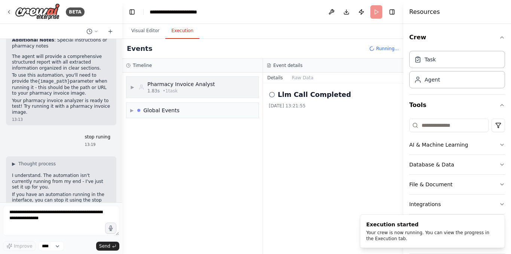
click at [165, 88] on span "• 1 task" at bounding box center [170, 91] width 15 height 6
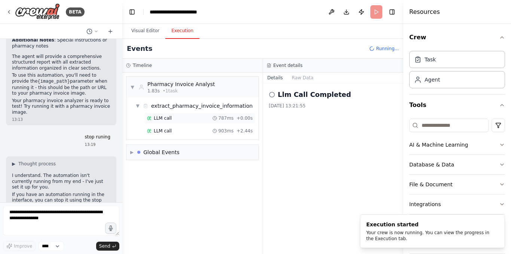
click at [163, 117] on span "LLM call" at bounding box center [163, 118] width 18 height 6
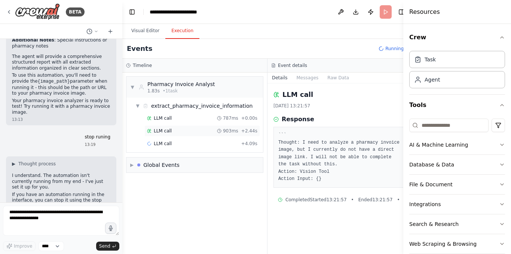
click at [167, 131] on span "LLM call" at bounding box center [163, 131] width 18 height 6
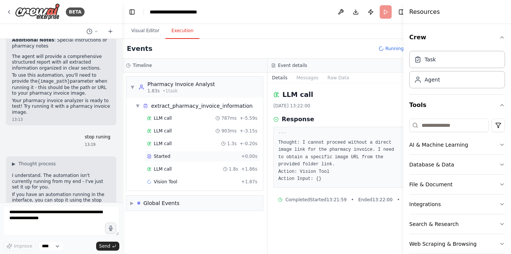
click at [169, 155] on div "Started" at bounding box center [192, 156] width 91 height 6
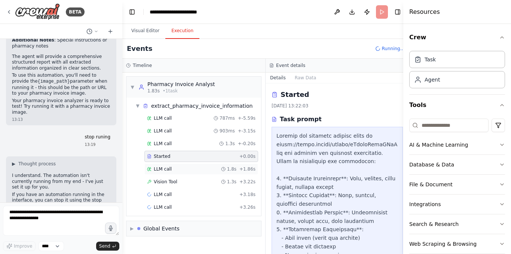
click at [205, 167] on div "LLM call 1.8s + 1.86s" at bounding box center [201, 169] width 109 height 6
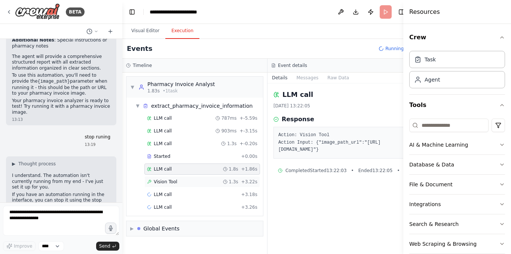
click at [193, 185] on div "Vision Tool 1.3s + 3.22s" at bounding box center [202, 181] width 116 height 11
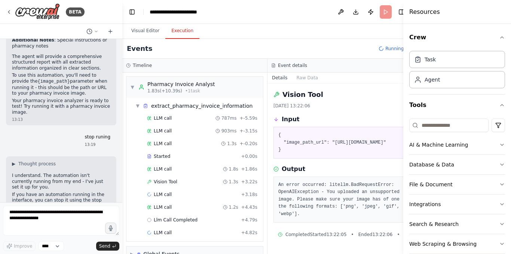
drag, startPoint x: 400, startPoint y: 170, endPoint x: 399, endPoint y: 210, distance: 40.1
click at [399, 210] on div "BETA Hello! I'm the CrewAI assistant. What kind of automation do you want to bu…" at bounding box center [255, 127] width 511 height 254
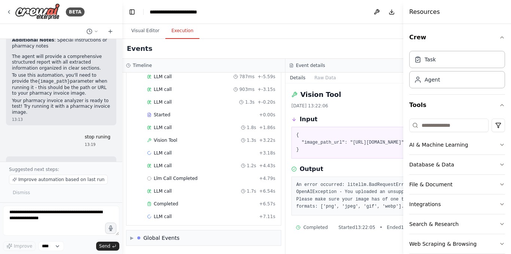
scroll to position [47, 0]
click at [209, 201] on div "Completed" at bounding box center [201, 204] width 109 height 6
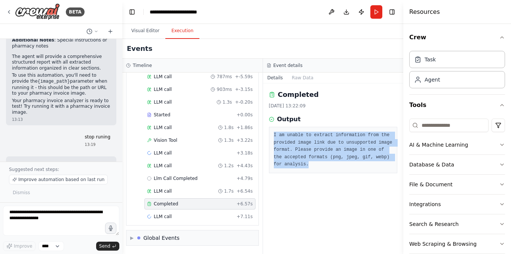
drag, startPoint x: 275, startPoint y: 136, endPoint x: 328, endPoint y: 162, distance: 59.1
click at [328, 162] on pre "I am unable to extract information from the provided image link due to unsuppor…" at bounding box center [333, 150] width 119 height 37
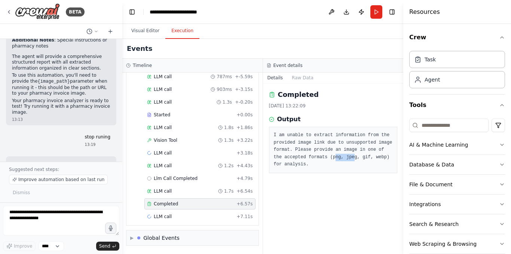
drag, startPoint x: 321, startPoint y: 159, endPoint x: 338, endPoint y: 158, distance: 17.3
click at [338, 158] on pre "I am unable to extract information from the provided image link due to unsuppor…" at bounding box center [333, 150] width 119 height 37
click at [375, 3] on header "**********" at bounding box center [262, 12] width 281 height 24
click at [375, 13] on button "Run" at bounding box center [376, 11] width 12 height 13
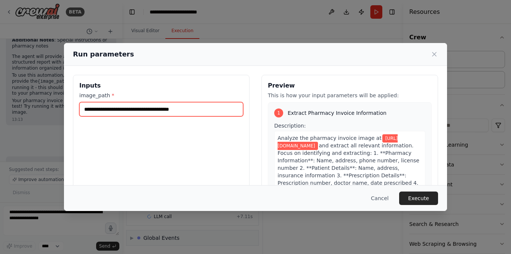
click at [214, 109] on input "**********" at bounding box center [161, 109] width 164 height 14
click at [195, 114] on input "**********" at bounding box center [161, 109] width 164 height 14
paste input "text"
type input "**********"
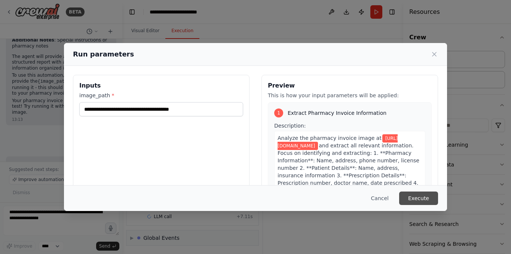
click at [428, 199] on button "Execute" at bounding box center [418, 198] width 39 height 13
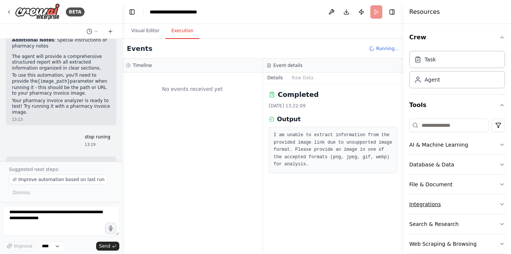
scroll to position [0, 0]
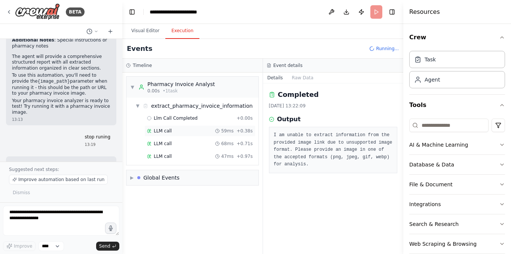
click at [155, 132] on span "LLM call" at bounding box center [163, 131] width 18 height 6
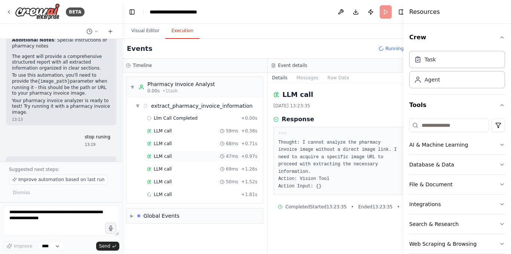
click at [158, 158] on span "LLM call" at bounding box center [163, 156] width 18 height 6
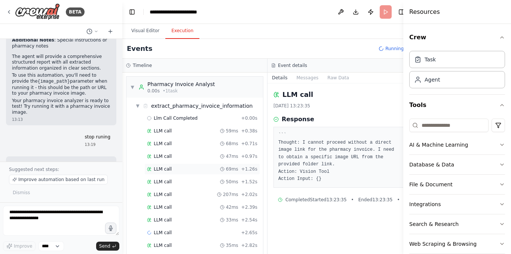
click at [159, 174] on div "LLM call 69ms + 1.26s" at bounding box center [202, 169] width 116 height 11
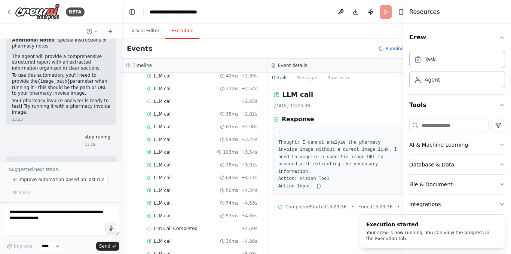
scroll to position [138, 0]
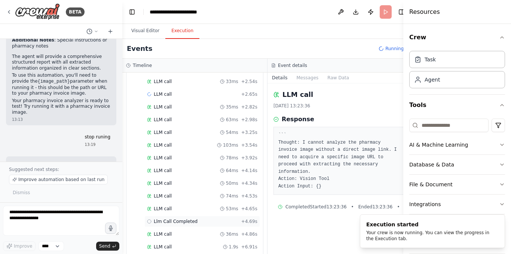
click at [168, 224] on span "Llm Call Completed" at bounding box center [176, 222] width 44 height 6
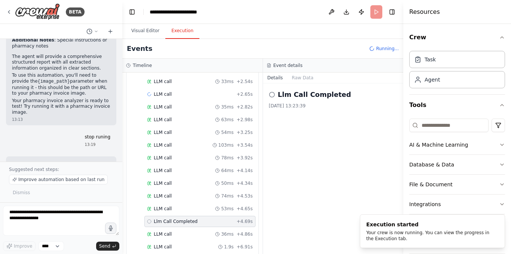
scroll to position [169, 0]
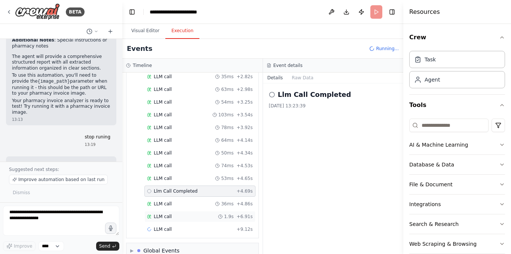
click at [180, 217] on div "LLM call 1.9s + 6.91s" at bounding box center [200, 217] width 106 height 6
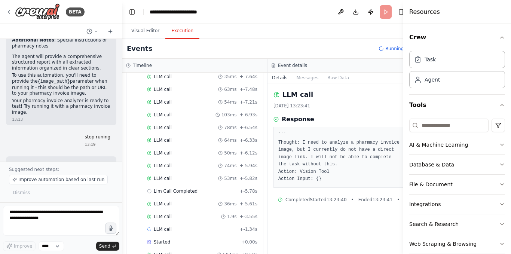
scroll to position [207, 0]
click at [163, 202] on span "Started" at bounding box center [162, 204] width 16 height 6
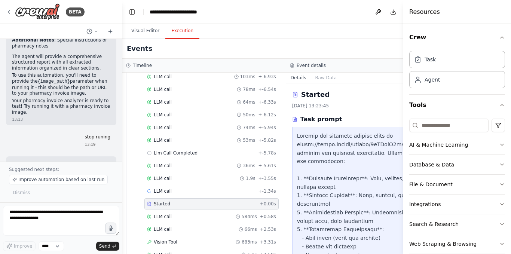
scroll to position [276, 0]
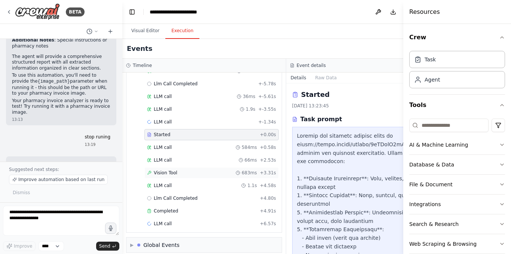
click at [179, 173] on div "Vision Tool 683ms + 3.31s" at bounding box center [211, 173] width 129 height 6
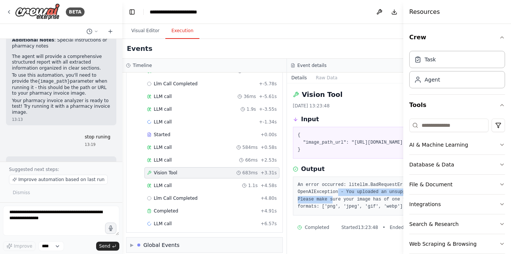
drag, startPoint x: 325, startPoint y: 201, endPoint x: 316, endPoint y: 204, distance: 9.7
click at [316, 204] on pre "An error occurred: litellm.BadRequestError: OpenAIException - You uploaded an u…" at bounding box center [369, 195] width 143 height 29
click at [314, 211] on pre "An error occurred: litellm.BadRequestError: OpenAIException - You uploaded an u…" at bounding box center [369, 195] width 143 height 29
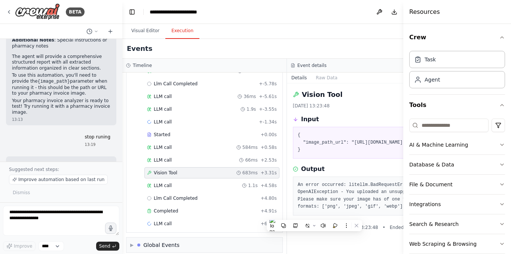
click at [338, 210] on pre "An error occurred: litellm.BadRequestError: OpenAIException - You uploaded an u…" at bounding box center [369, 195] width 143 height 29
drag, startPoint x: 313, startPoint y: 215, endPoint x: 319, endPoint y: 214, distance: 5.7
click at [319, 211] on pre "An error occurred: litellm.BadRequestError: OpenAIException - You uploaded an u…" at bounding box center [369, 195] width 143 height 29
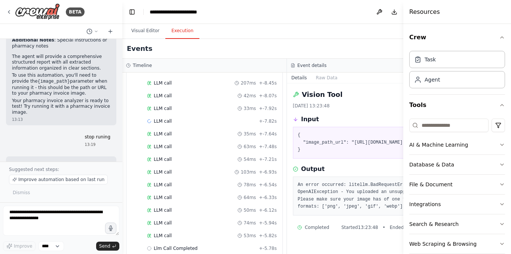
scroll to position [0, 0]
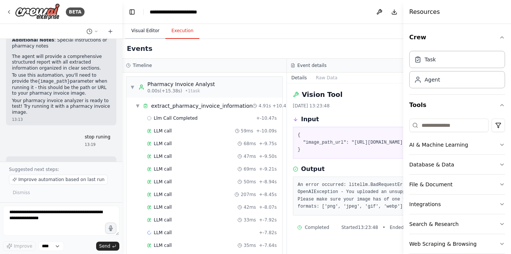
click at [144, 24] on button "Visual Editor" at bounding box center [145, 31] width 40 height 16
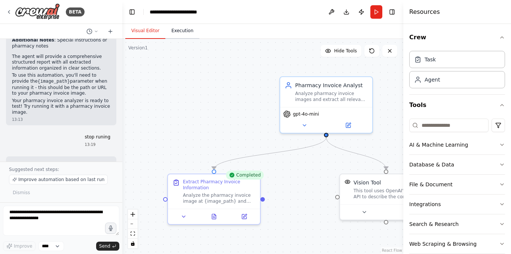
click at [181, 30] on button "Execution" at bounding box center [182, 31] width 34 height 16
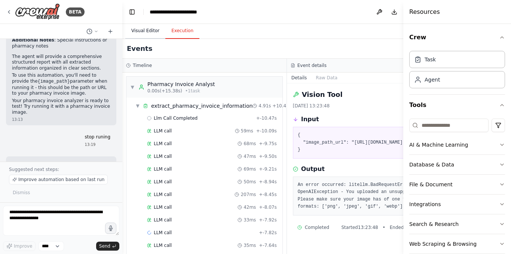
click at [152, 32] on button "Visual Editor" at bounding box center [145, 31] width 40 height 16
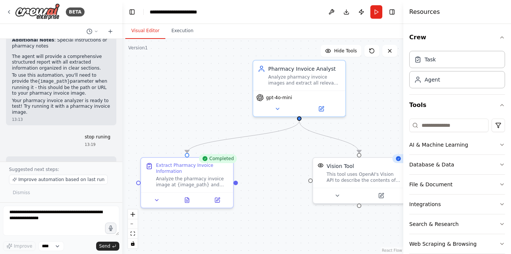
drag, startPoint x: 320, startPoint y: 192, endPoint x: 294, endPoint y: 176, distance: 30.7
click at [294, 176] on div ".deletable-edge-delete-btn { width: 20px; height: 20px; border: 0px solid #ffff…" at bounding box center [262, 146] width 281 height 215
click at [133, 234] on icon "fit view" at bounding box center [133, 234] width 4 height 4
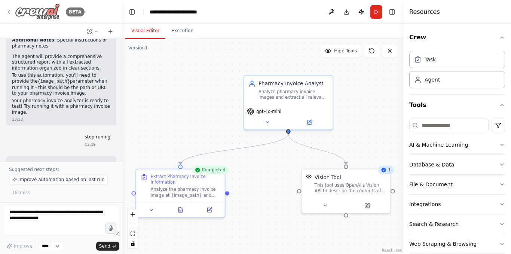
click at [9, 6] on div "BETA" at bounding box center [45, 11] width 79 height 17
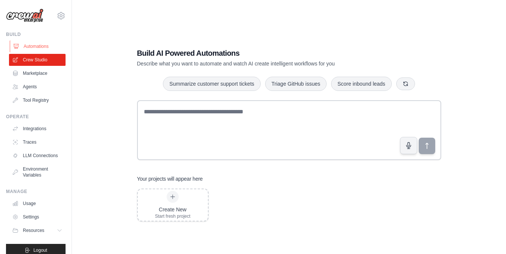
click at [39, 42] on link "Automations" at bounding box center [38, 46] width 57 height 12
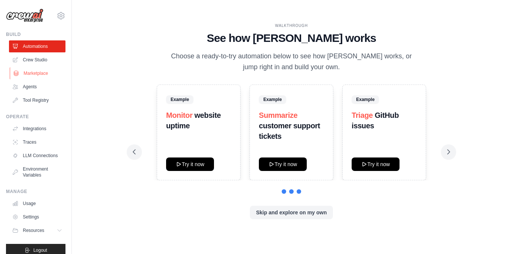
click at [39, 73] on link "Marketplace" at bounding box center [38, 73] width 57 height 12
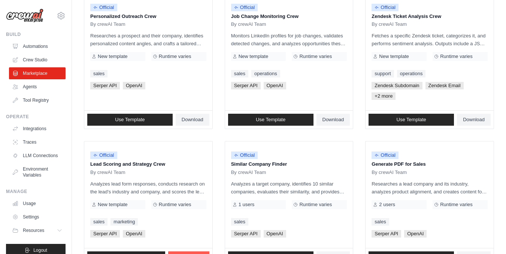
scroll to position [460, 0]
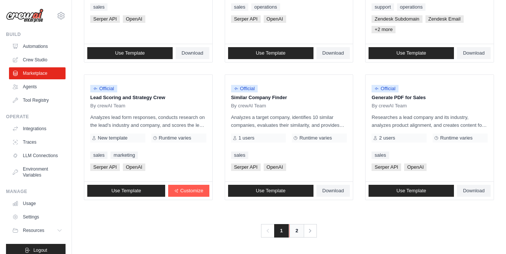
click at [292, 229] on link "2" at bounding box center [296, 230] width 15 height 13
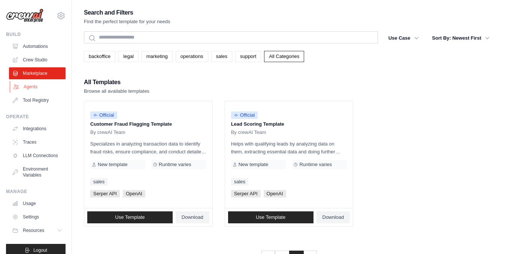
click at [28, 89] on link "Agents" at bounding box center [38, 87] width 57 height 12
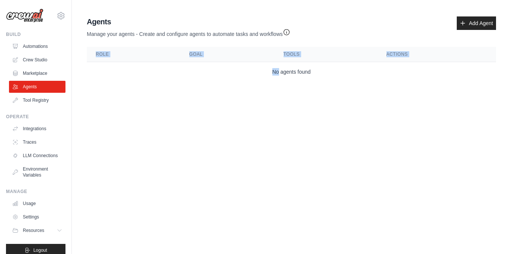
drag, startPoint x: 280, startPoint y: 82, endPoint x: 305, endPoint y: 84, distance: 26.0
click at [305, 84] on div "Agents Manage your agents - Create and configure agents to automate tasks and w…" at bounding box center [291, 48] width 415 height 71
click at [284, 71] on td "No agents found" at bounding box center [291, 72] width 409 height 20
click at [46, 101] on link "Tool Registry" at bounding box center [38, 100] width 57 height 12
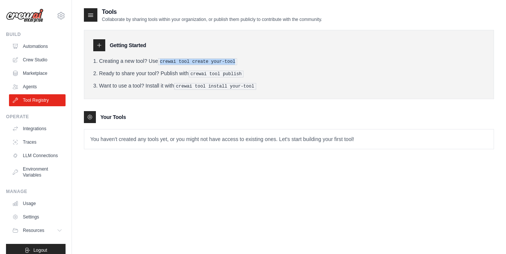
drag, startPoint x: 174, startPoint y: 61, endPoint x: 236, endPoint y: 64, distance: 62.6
click at [236, 64] on li "Creating a new tool? Use crewai tool create your-tool" at bounding box center [288, 61] width 391 height 8
click at [189, 69] on ol "Creating a new tool? Use crewai tool create your-tool Ready to share your tool?…" at bounding box center [288, 73] width 391 height 33
drag, startPoint x: 188, startPoint y: 72, endPoint x: 238, endPoint y: 80, distance: 51.1
click at [238, 80] on ol "Creating a new tool? Use crewai tool create your-tool Ready to share your tool?…" at bounding box center [288, 73] width 391 height 33
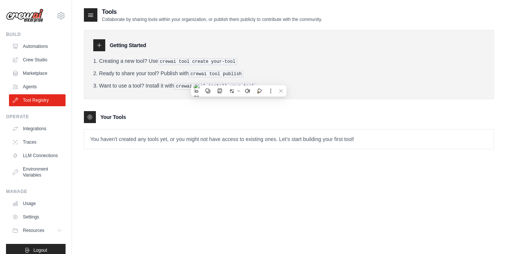
click at [152, 89] on div "Getting Started Creating a new tool? Use crewai tool create your-tool Ready to …" at bounding box center [289, 64] width 410 height 69
